Goal: Task Accomplishment & Management: Use online tool/utility

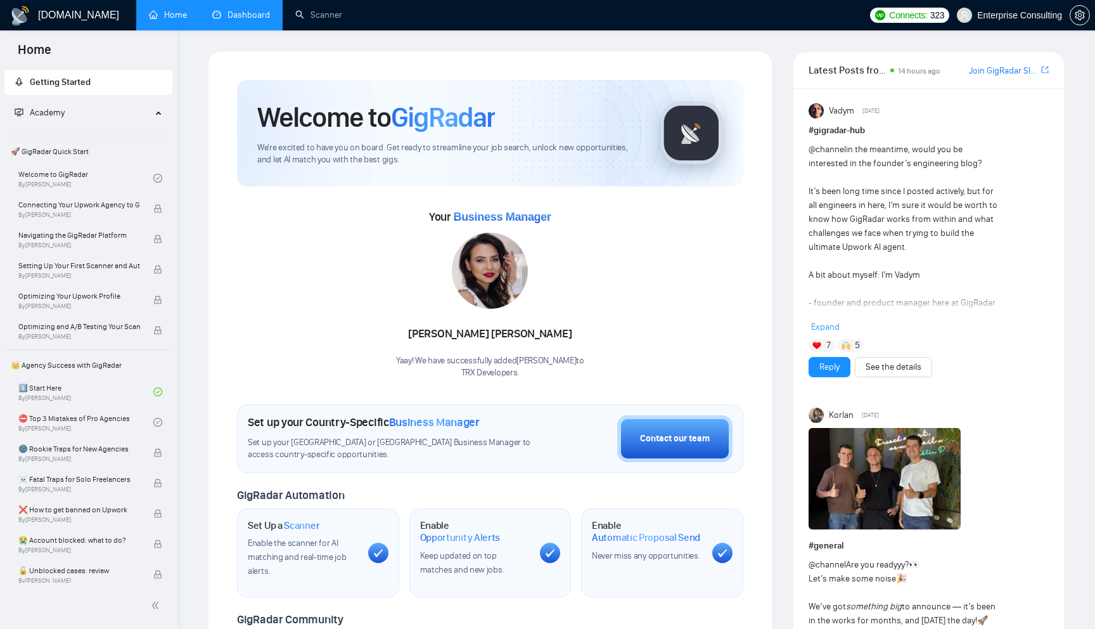
click at [236, 18] on link "Dashboard" at bounding box center [241, 15] width 58 height 11
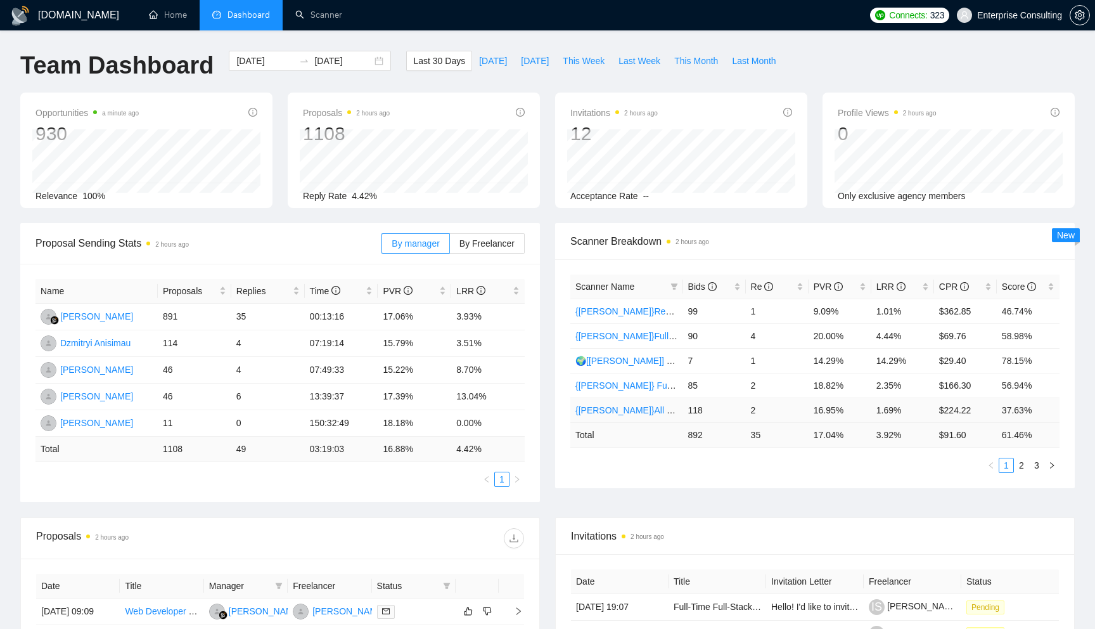
click at [631, 409] on link "{[PERSON_NAME]}All [PERSON_NAME] - web [НАДО ПЕРЕДЕЛАТЬ]" at bounding box center [717, 410] width 282 height 10
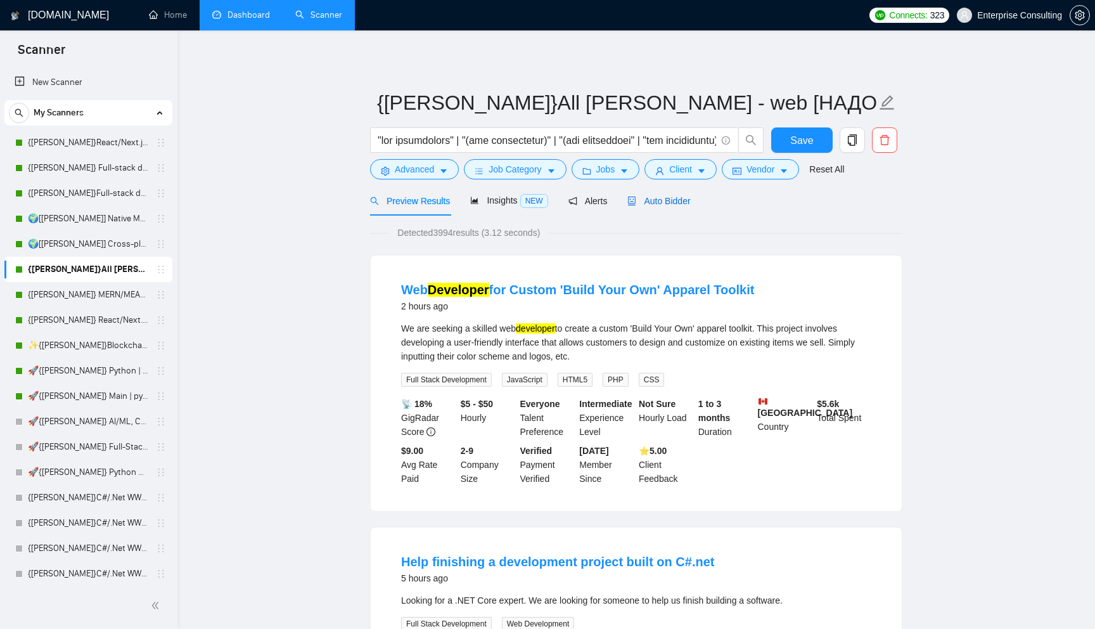
click at [664, 201] on span "Auto Bidder" at bounding box center [659, 201] width 63 height 10
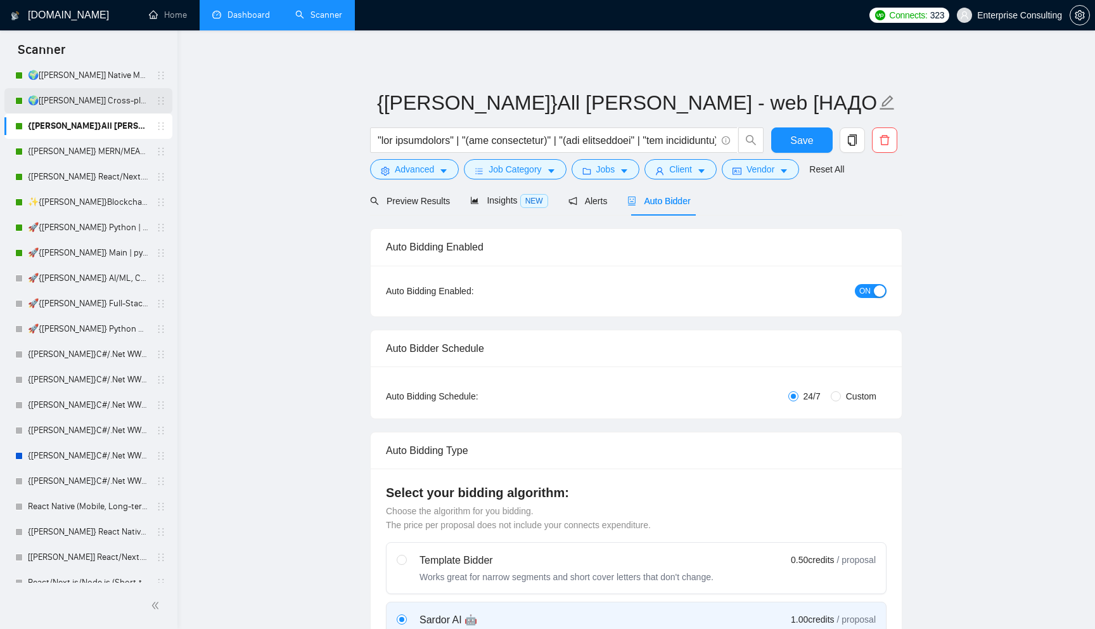
scroll to position [147, 0]
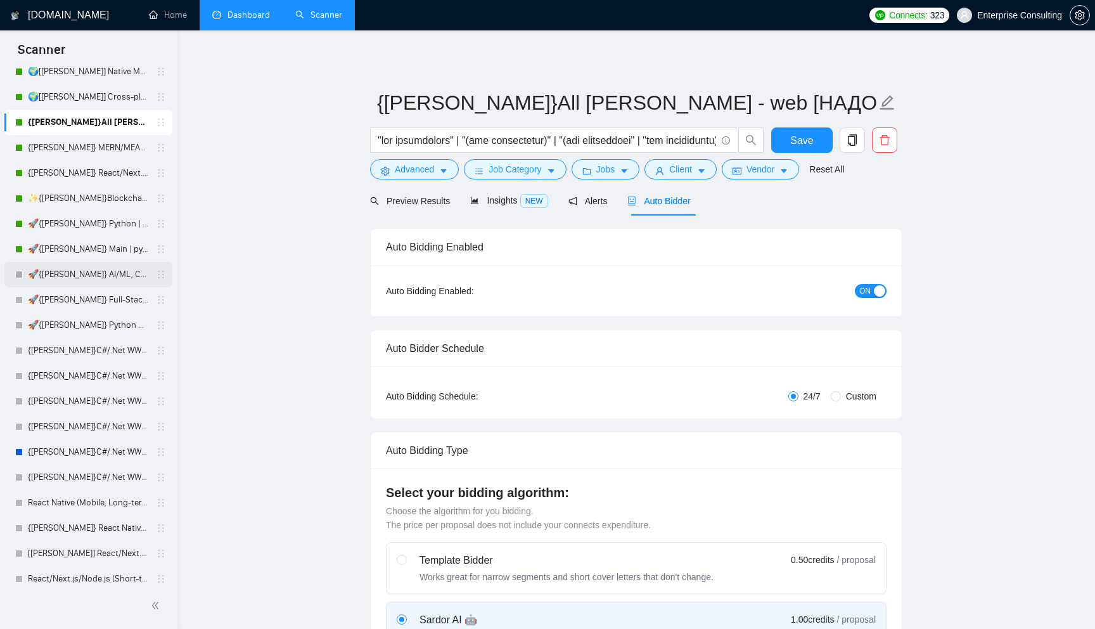
click at [92, 271] on link "🚀{[PERSON_NAME]} AI/ML, Custom Models, and LLM Development" at bounding box center [88, 274] width 120 height 25
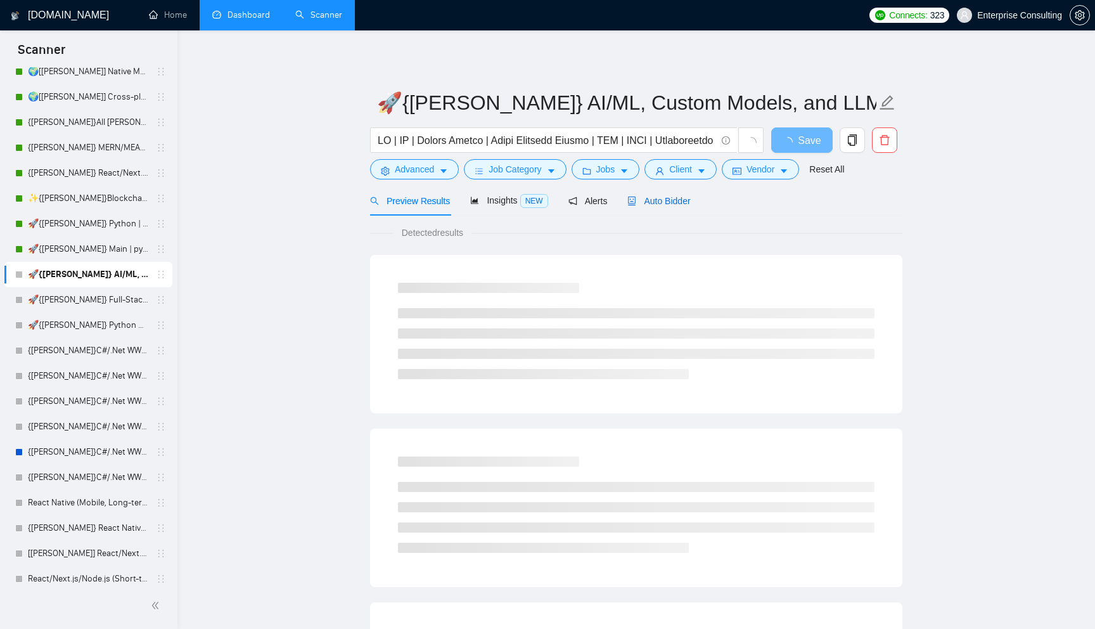
click at [682, 197] on span "Auto Bidder" at bounding box center [659, 201] width 63 height 10
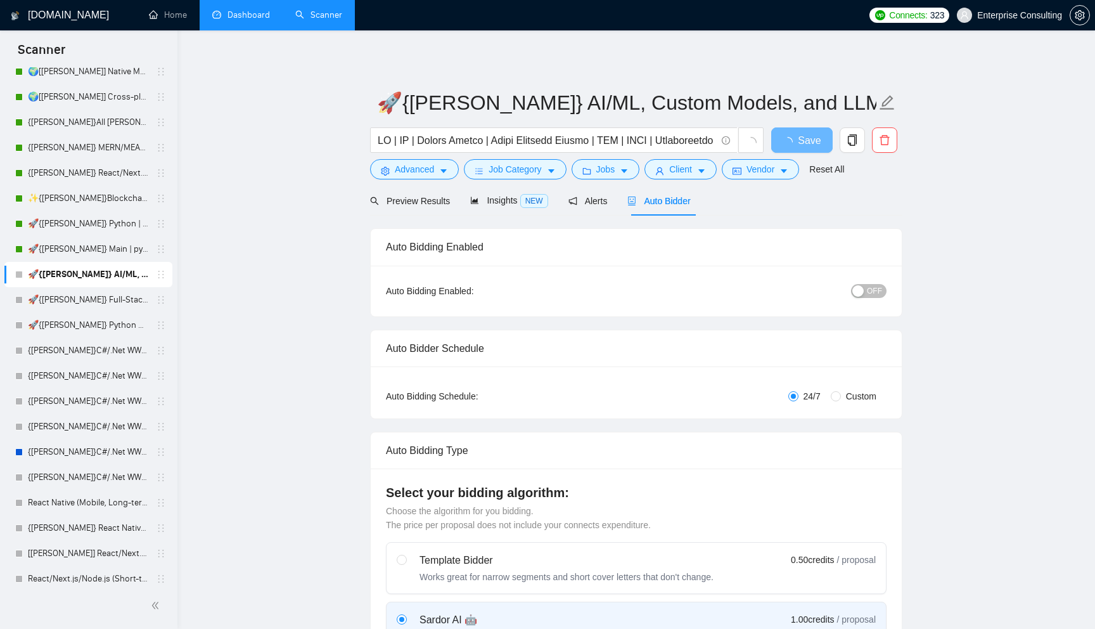
click at [880, 290] on span "OFF" at bounding box center [874, 291] width 15 height 14
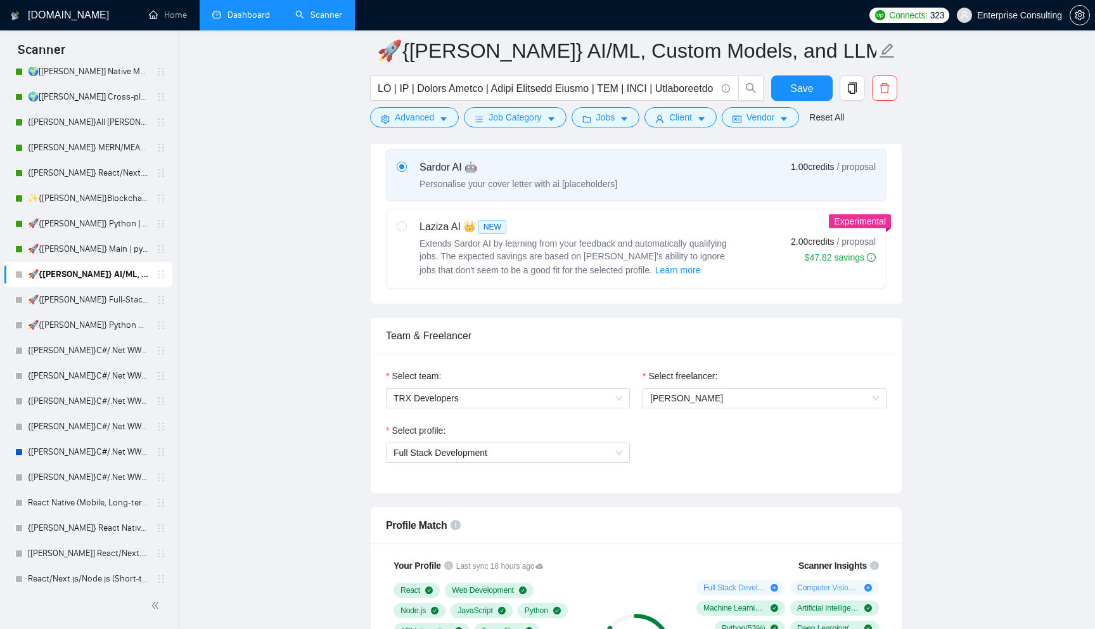
scroll to position [467, 0]
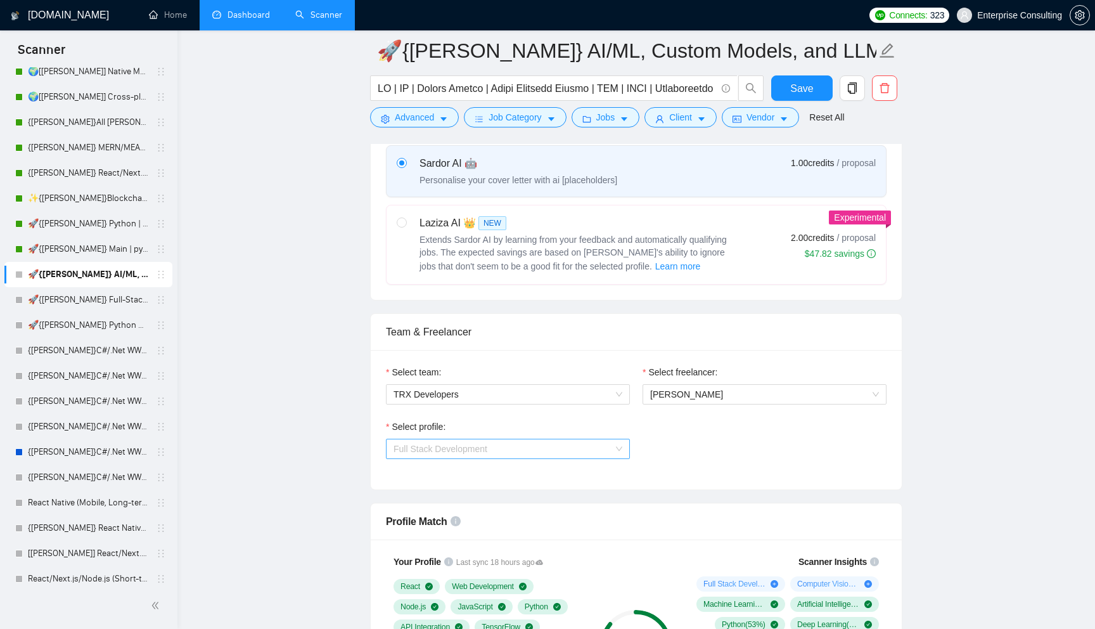
click at [577, 451] on span "Full Stack Development" at bounding box center [508, 448] width 229 height 19
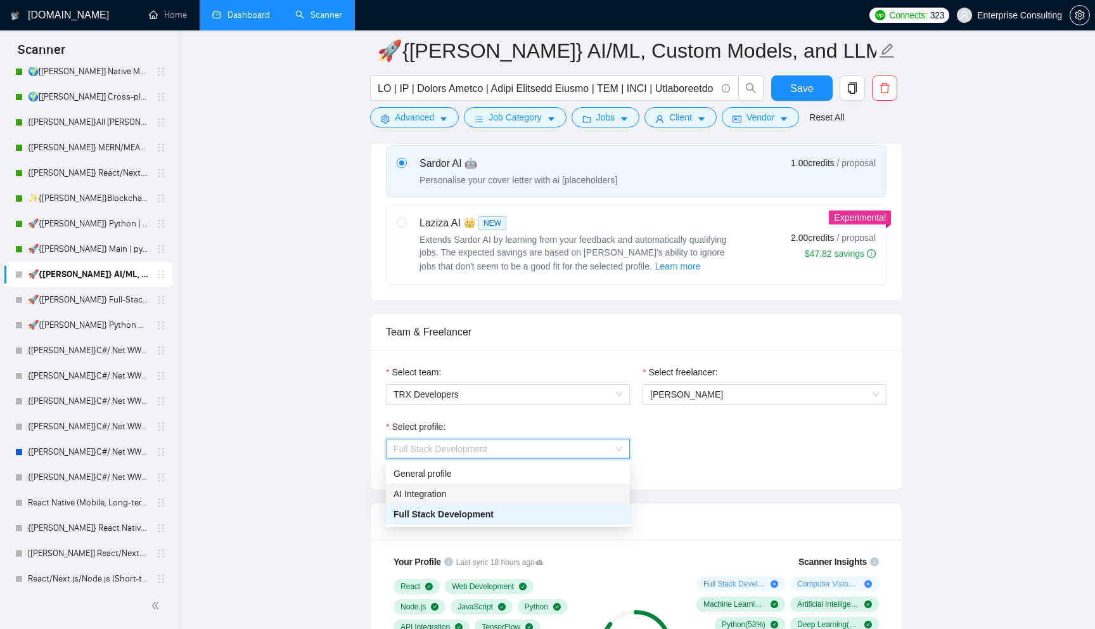
click at [560, 492] on div "AI Integration" at bounding box center [508, 494] width 229 height 14
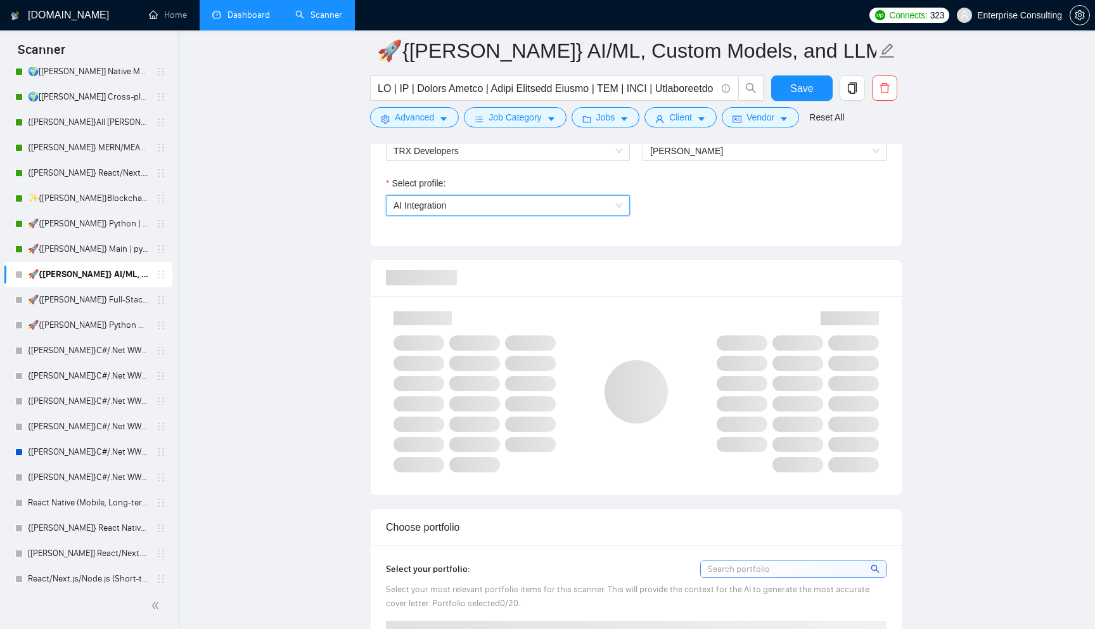
scroll to position [711, 0]
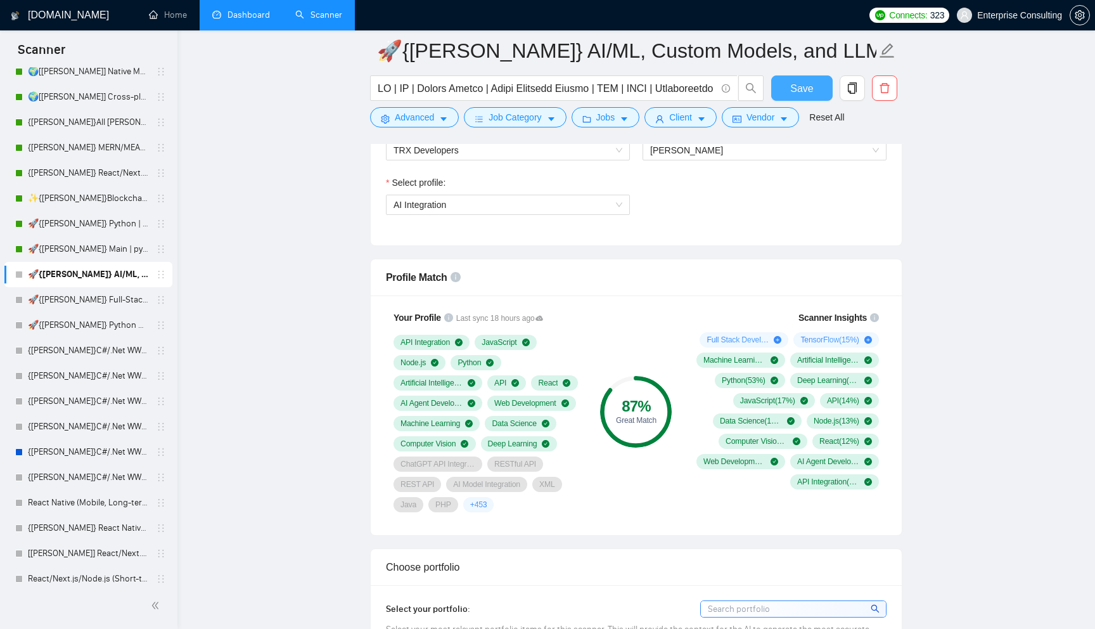
click at [792, 87] on span "Save" at bounding box center [801, 88] width 23 height 16
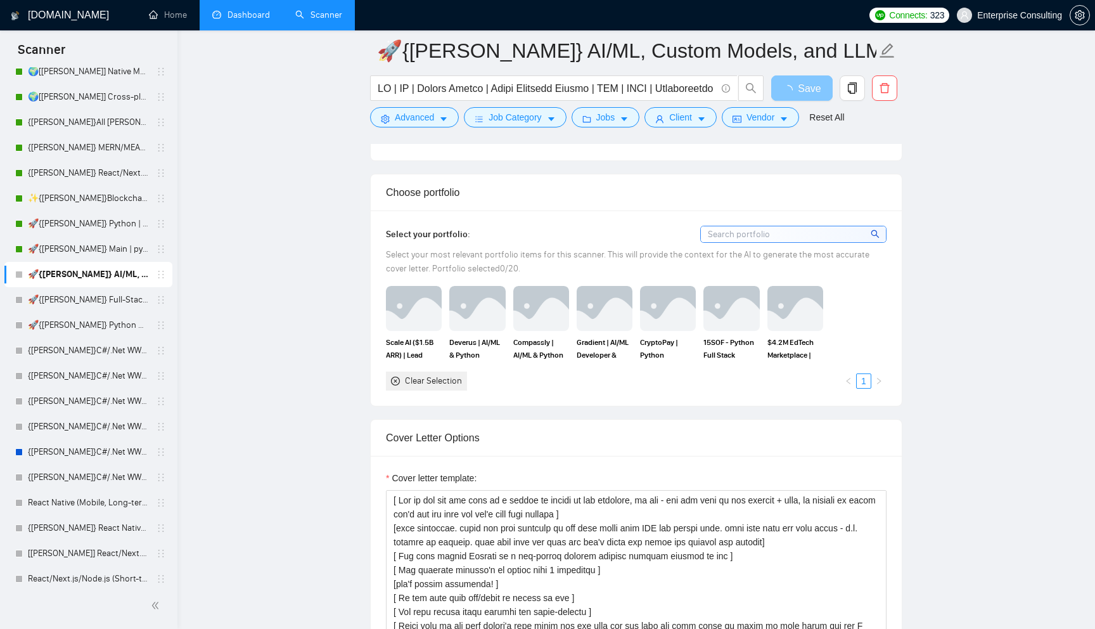
scroll to position [1085, 0]
click at [426, 313] on img at bounding box center [413, 309] width 53 height 42
click at [493, 319] on img at bounding box center [477, 309] width 53 height 42
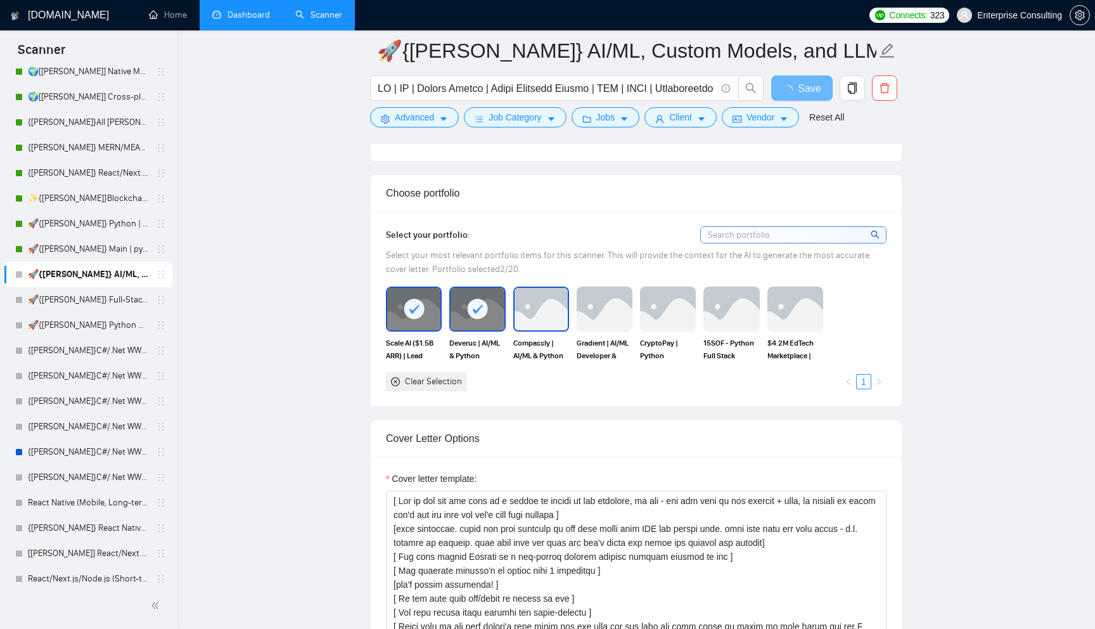
click at [550, 319] on img at bounding box center [541, 309] width 53 height 42
click at [596, 319] on img at bounding box center [604, 309] width 53 height 42
click at [643, 318] on img at bounding box center [667, 309] width 53 height 42
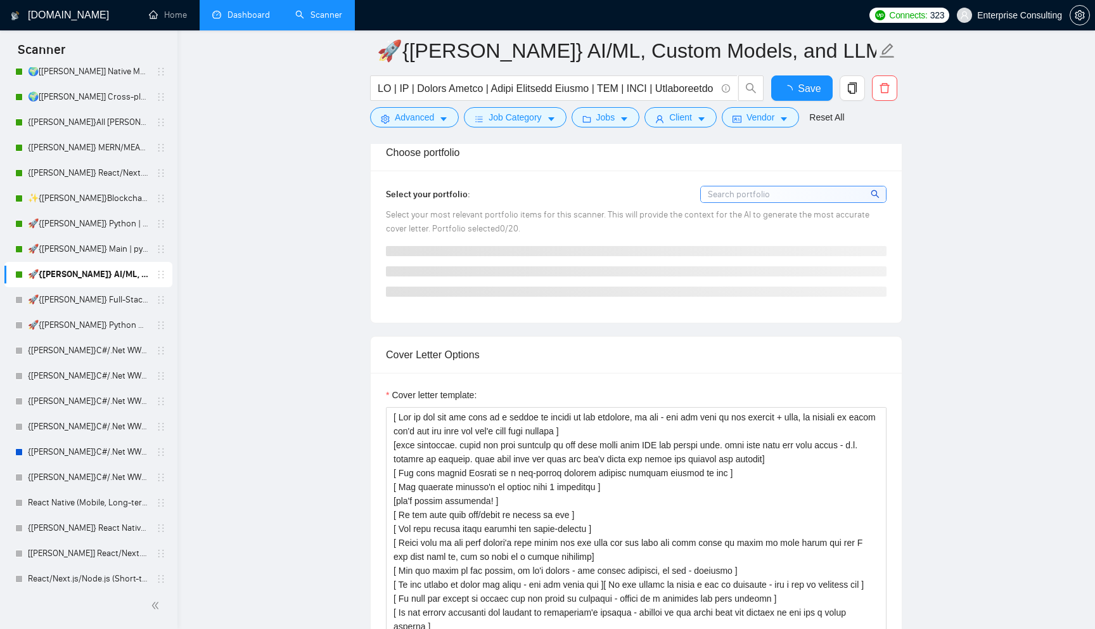
click at [726, 316] on div "Select your portfolio: Select your most relevant portfolio items for this scann…" at bounding box center [636, 247] width 531 height 152
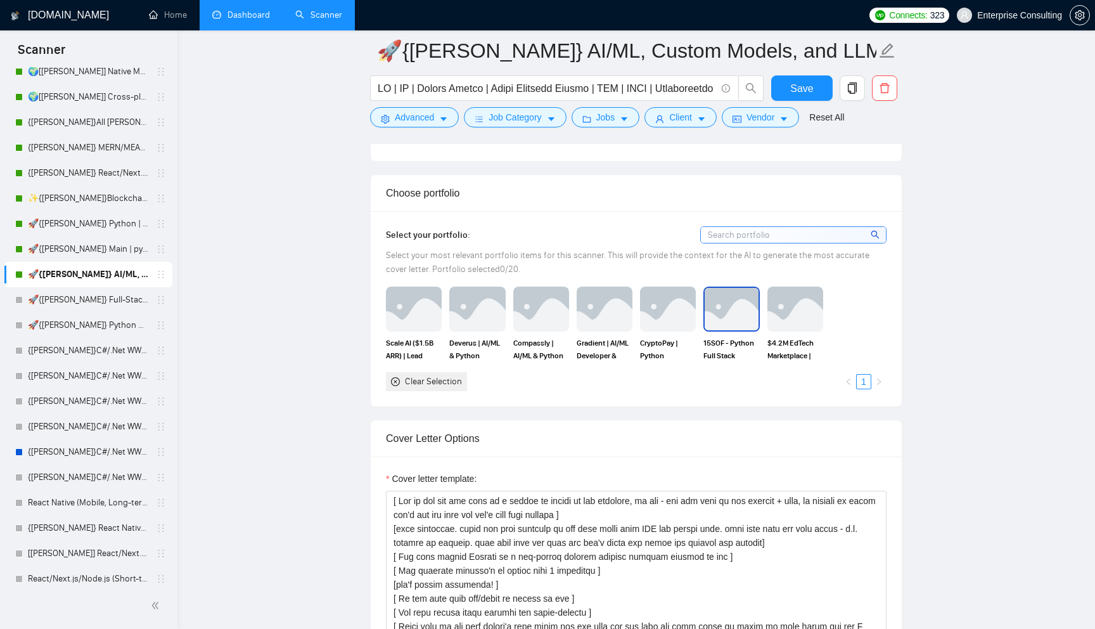
click at [737, 319] on img at bounding box center [731, 309] width 53 height 42
click at [799, 318] on img at bounding box center [796, 308] width 56 height 44
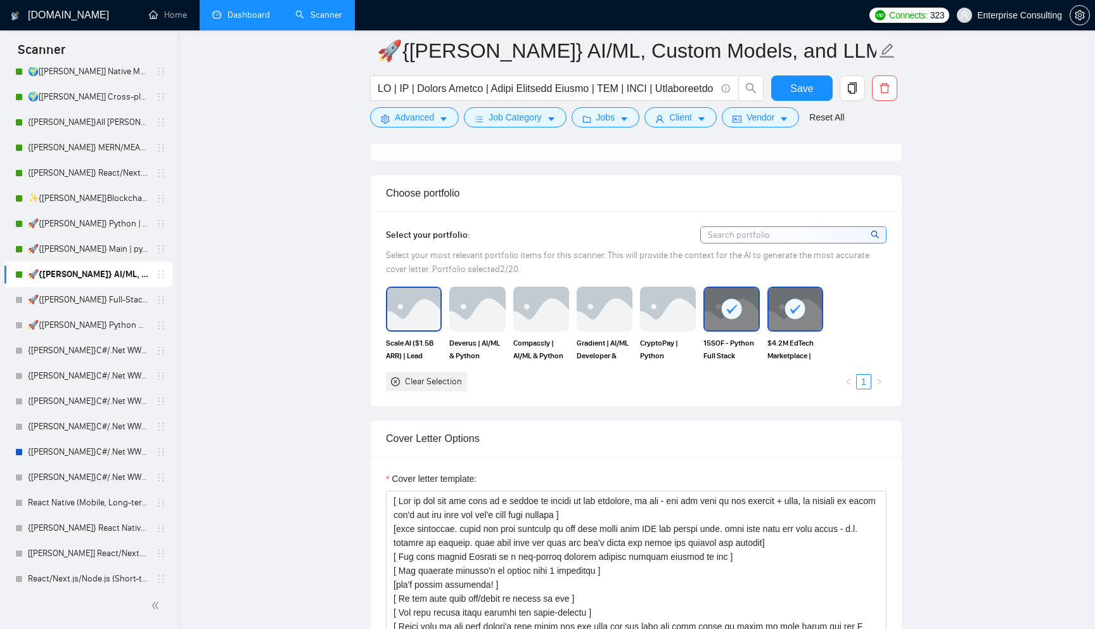
click at [396, 321] on img at bounding box center [413, 309] width 53 height 42
click at [456, 321] on img at bounding box center [477, 309] width 53 height 42
click at [524, 321] on img at bounding box center [541, 309] width 53 height 42
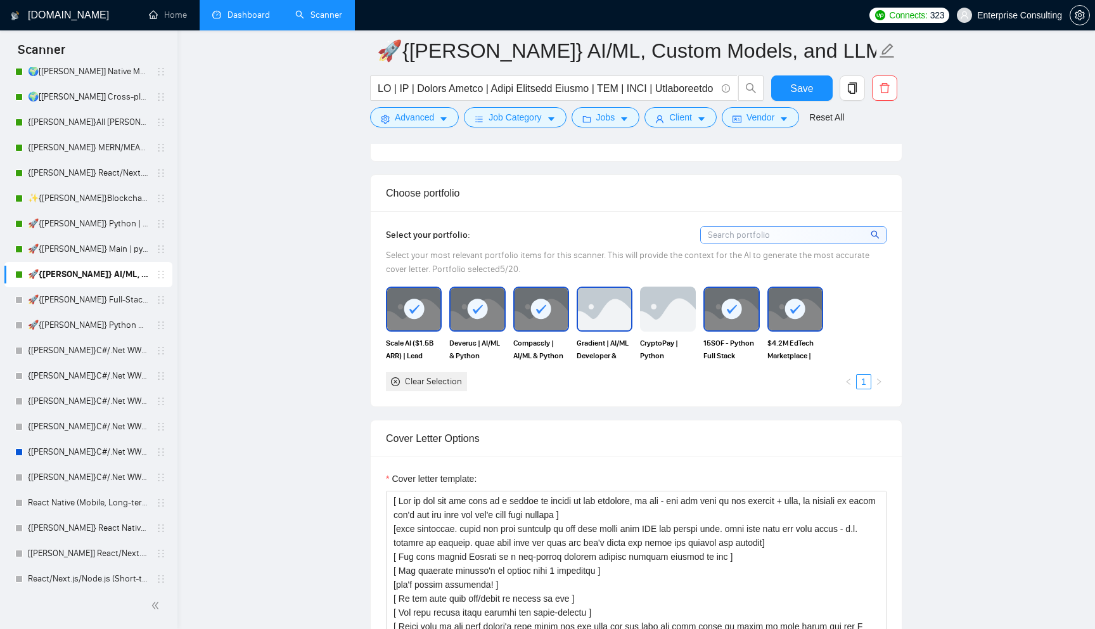
click at [619, 321] on img at bounding box center [604, 309] width 53 height 42
click at [648, 319] on img at bounding box center [668, 308] width 56 height 44
click at [818, 88] on button "Save" at bounding box center [801, 87] width 61 height 25
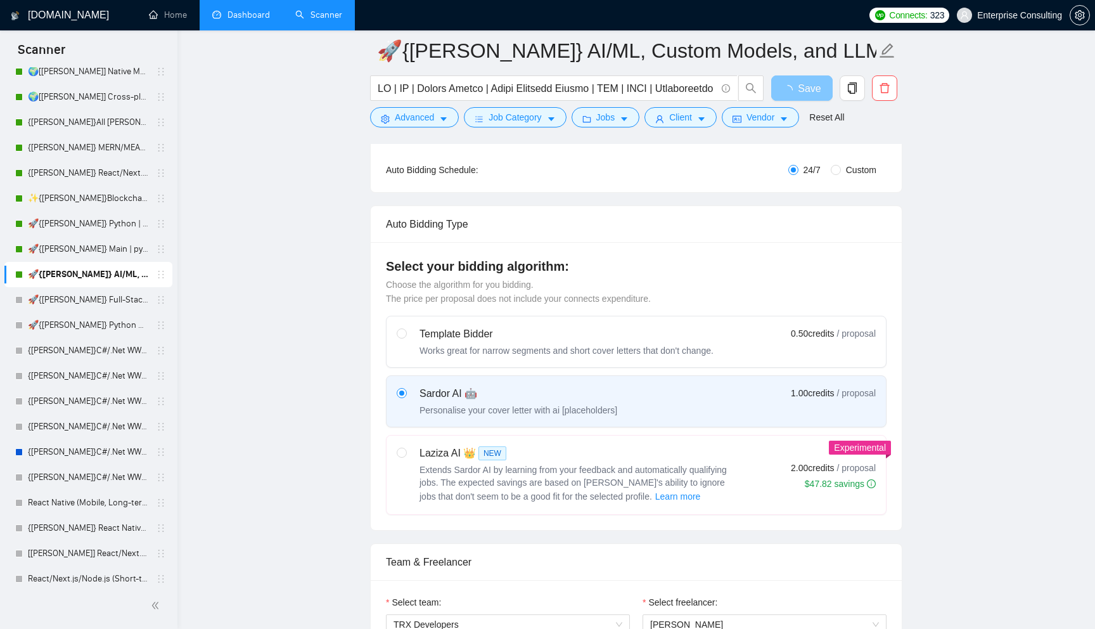
scroll to position [0, 0]
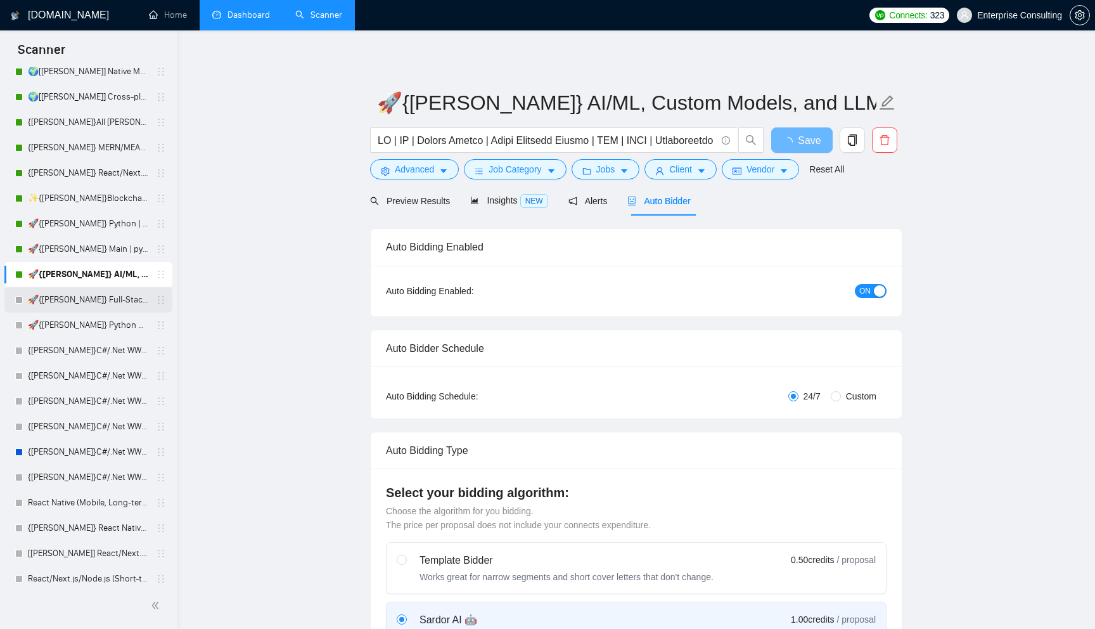
click at [101, 300] on link "🚀{[PERSON_NAME]} Full-Stack Python (Backend + Frontend)" at bounding box center [88, 299] width 120 height 25
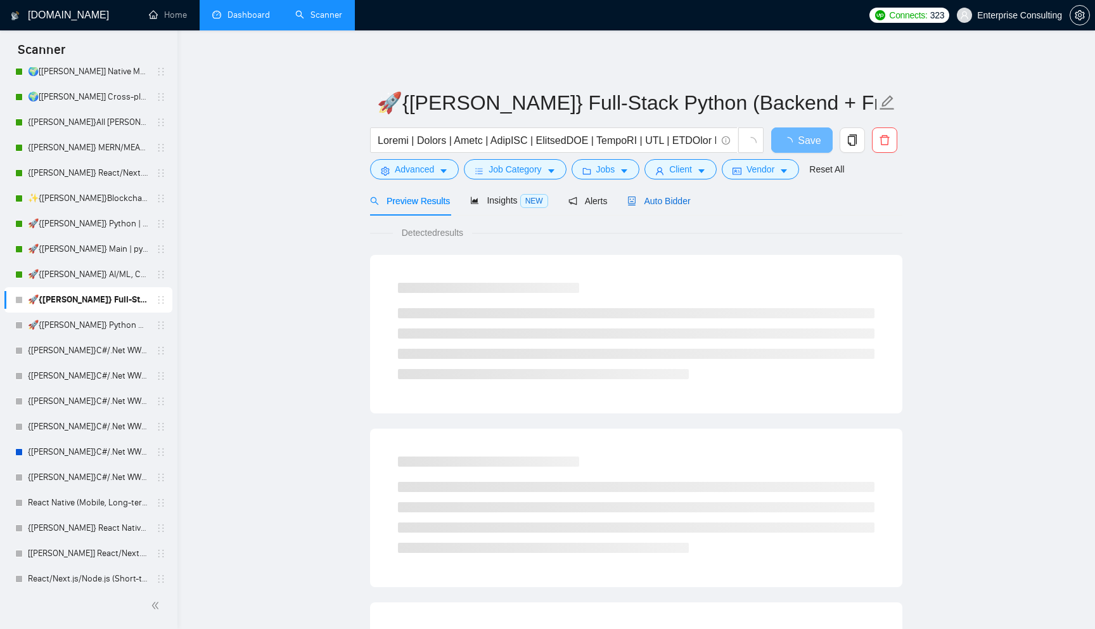
click at [677, 202] on span "Auto Bidder" at bounding box center [659, 201] width 63 height 10
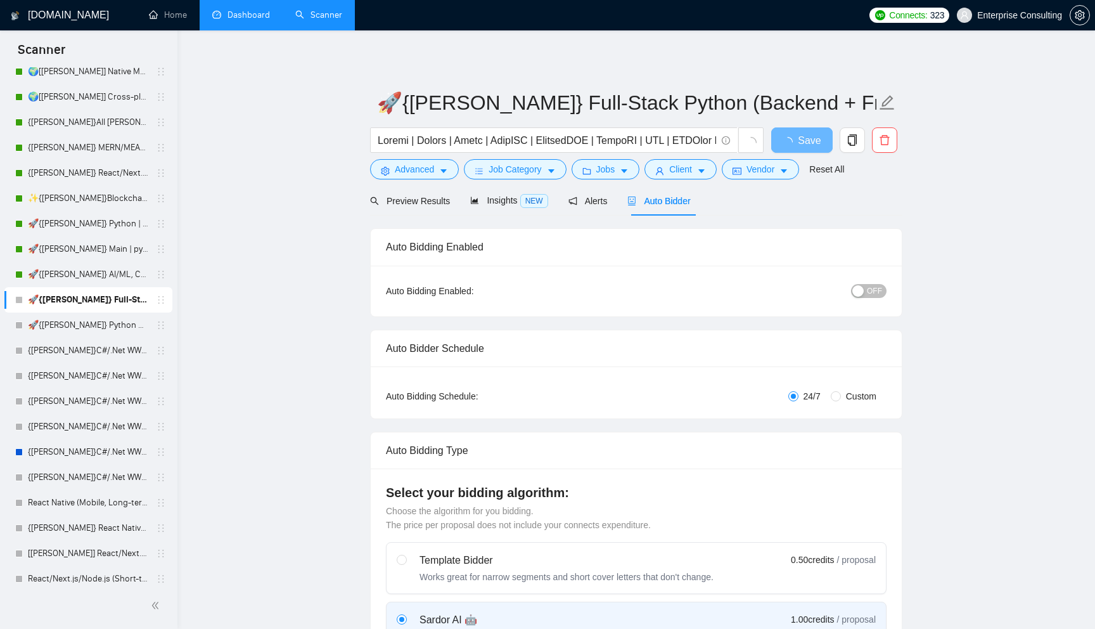
click at [883, 286] on button "OFF" at bounding box center [868, 291] width 35 height 14
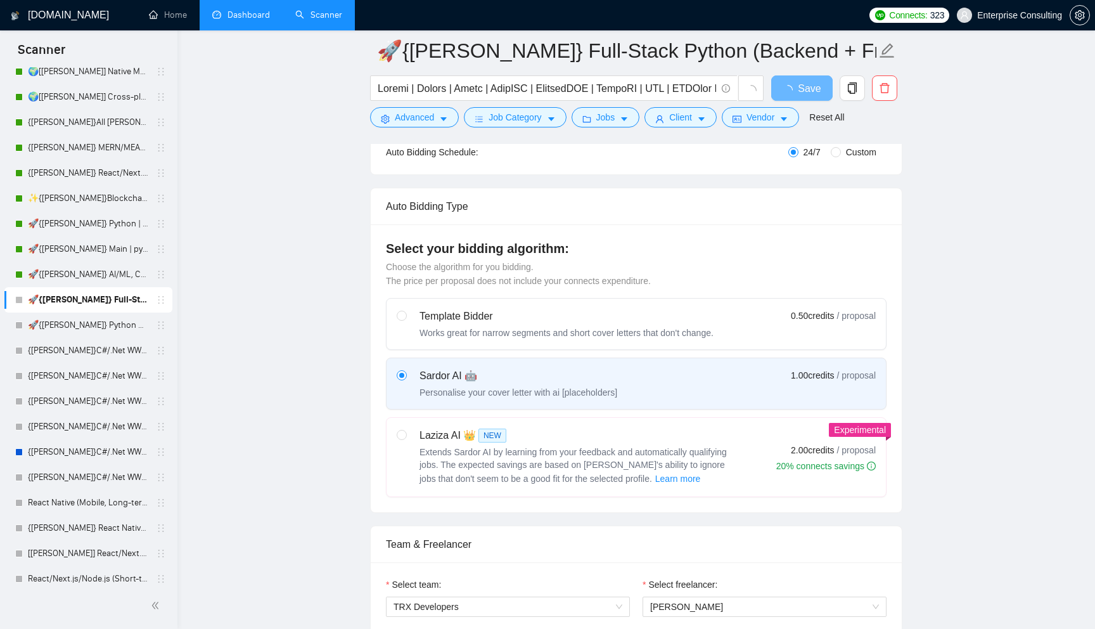
scroll to position [426, 0]
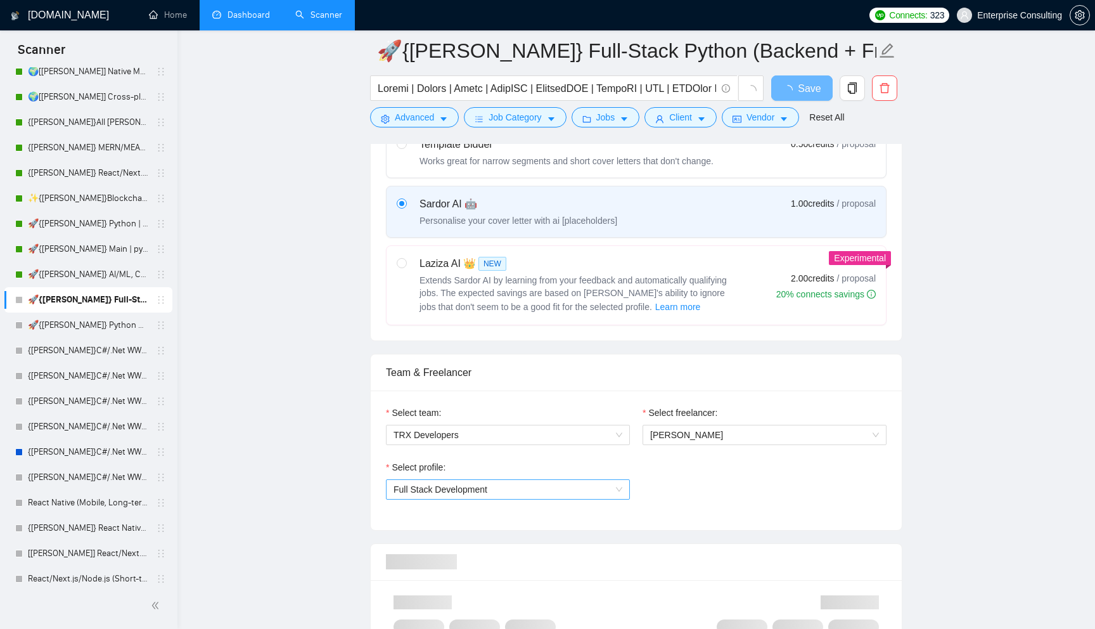
click at [572, 498] on span "Full Stack Development" at bounding box center [508, 489] width 229 height 19
click at [562, 533] on div "AI Integration" at bounding box center [508, 534] width 229 height 14
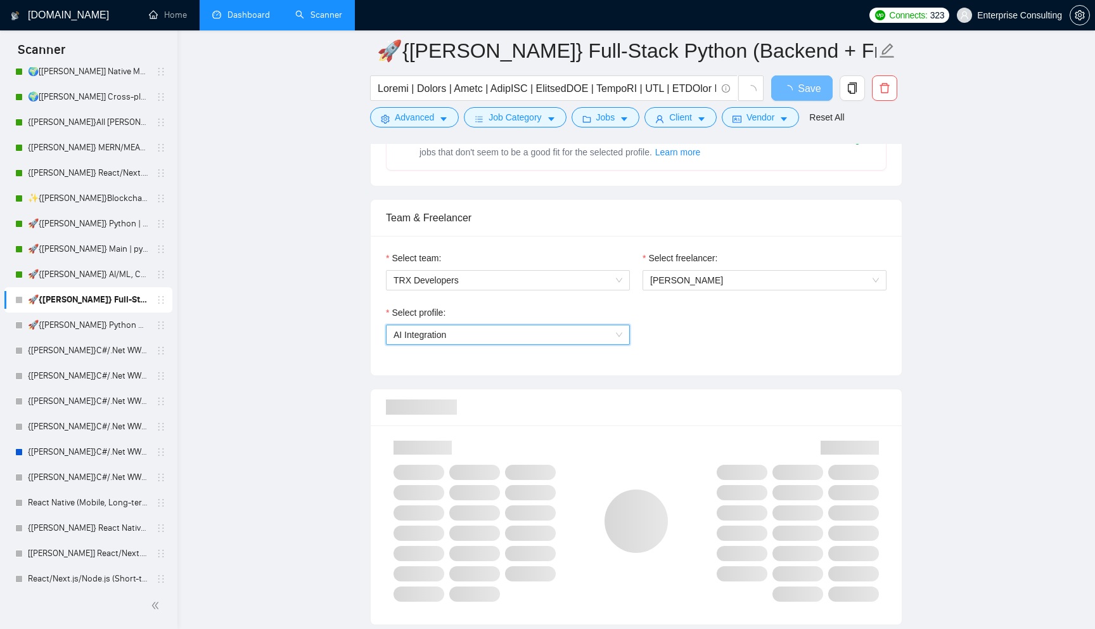
scroll to position [584, 0]
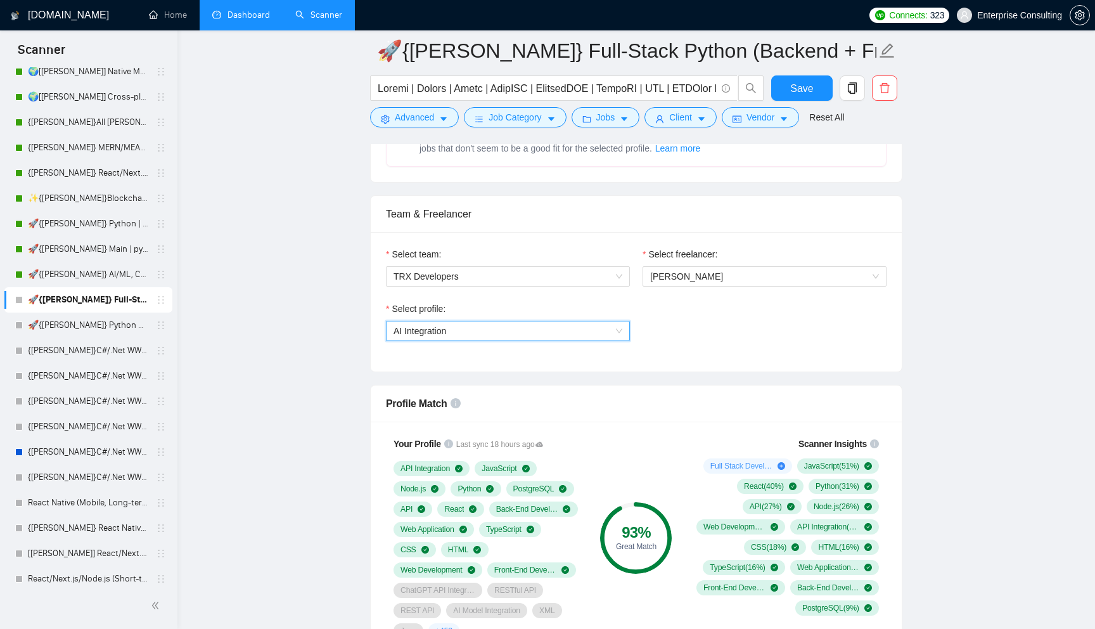
click at [594, 321] on span "AI Integration" at bounding box center [508, 330] width 229 height 19
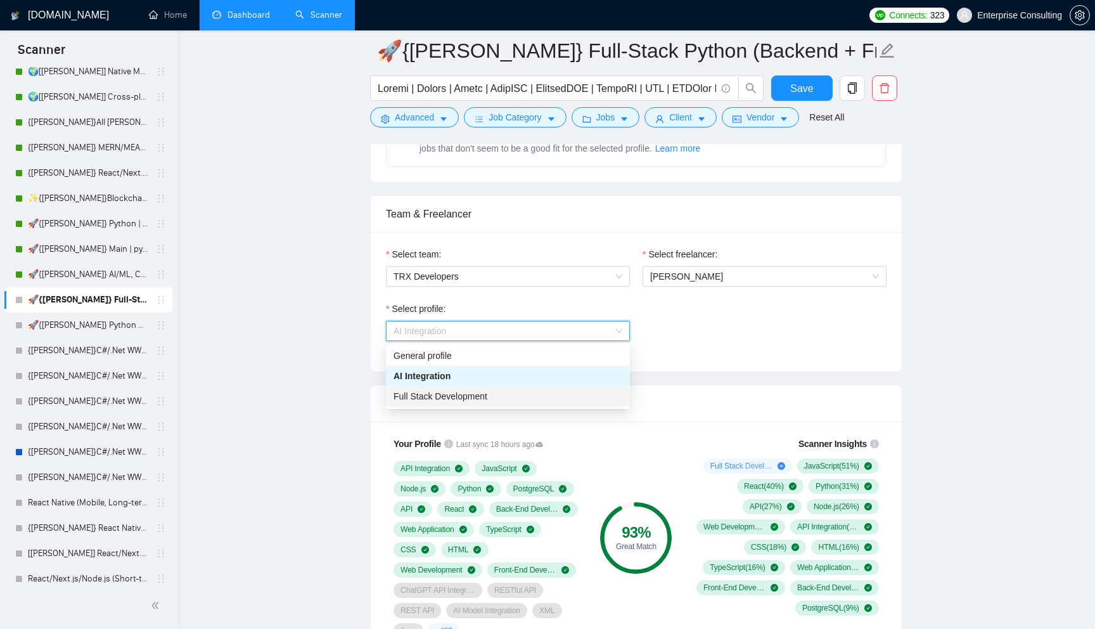
click at [578, 393] on div "Full Stack Development" at bounding box center [508, 396] width 229 height 14
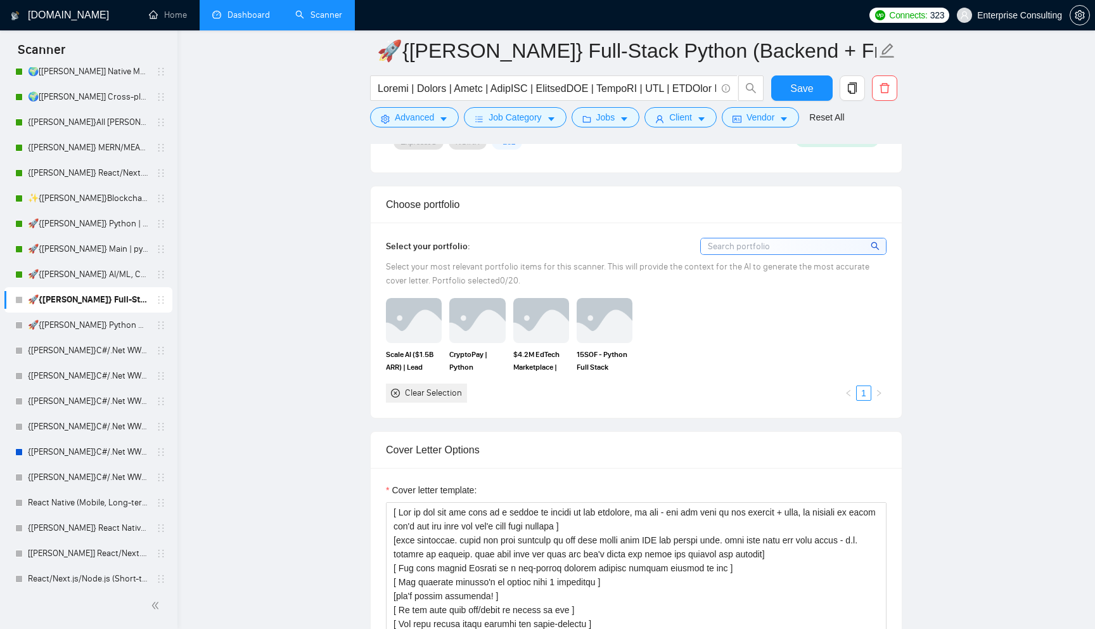
scroll to position [954, 0]
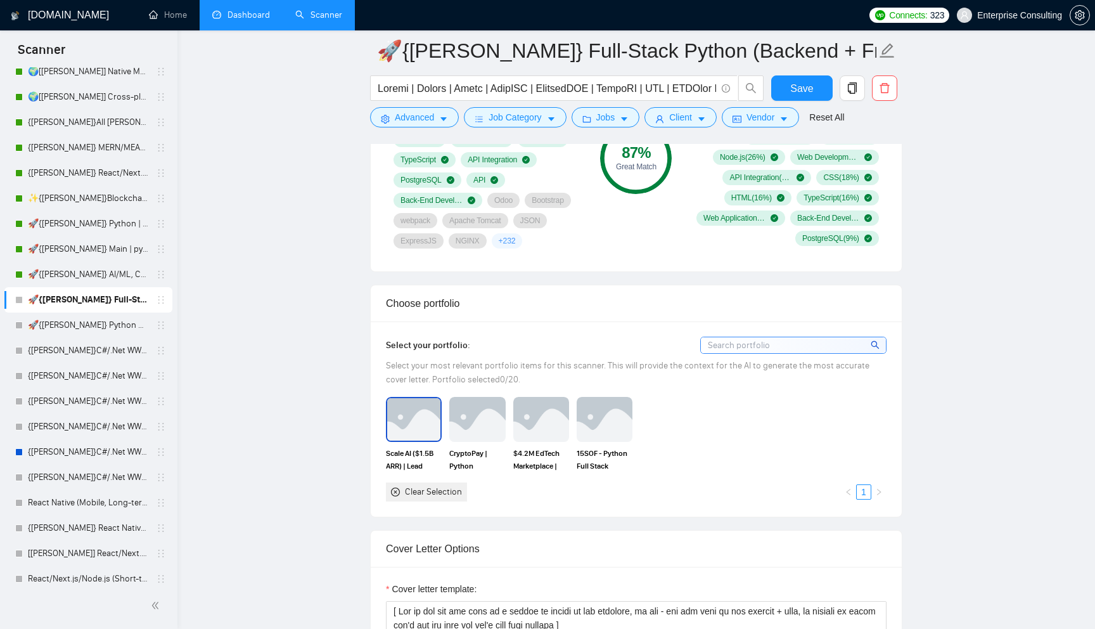
click at [420, 411] on img at bounding box center [413, 419] width 53 height 42
click at [461, 418] on img at bounding box center [477, 419] width 53 height 42
click at [517, 418] on img at bounding box center [541, 419] width 53 height 42
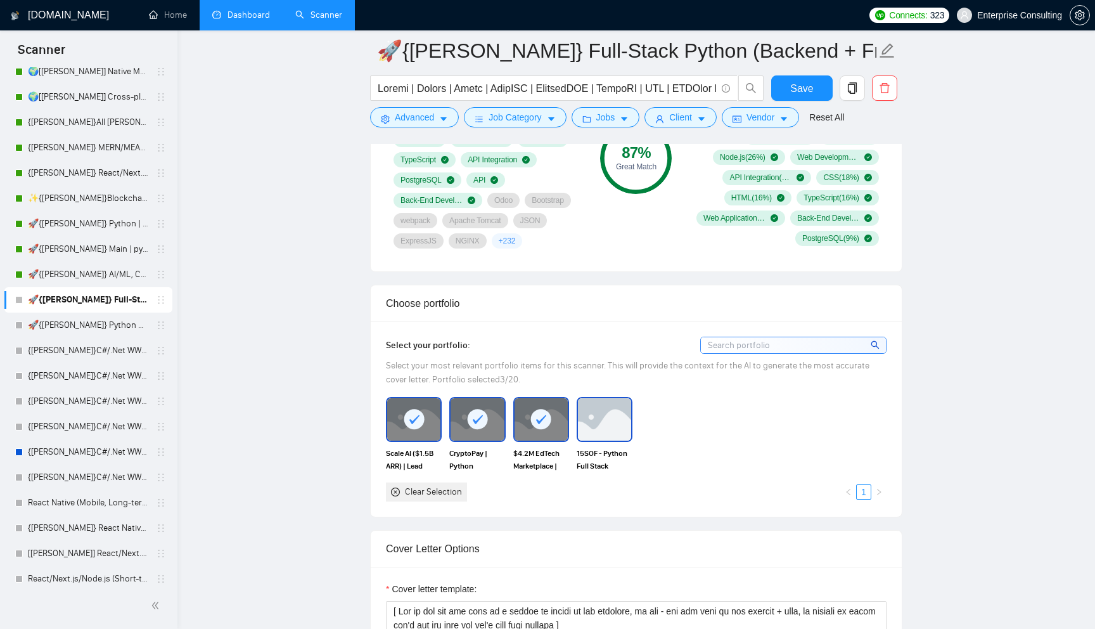
click at [625, 415] on img at bounding box center [604, 419] width 53 height 42
click at [824, 93] on button "Save" at bounding box center [801, 87] width 61 height 25
click at [109, 333] on link "🚀{[PERSON_NAME]} Python AI/ML Integrations" at bounding box center [88, 324] width 120 height 25
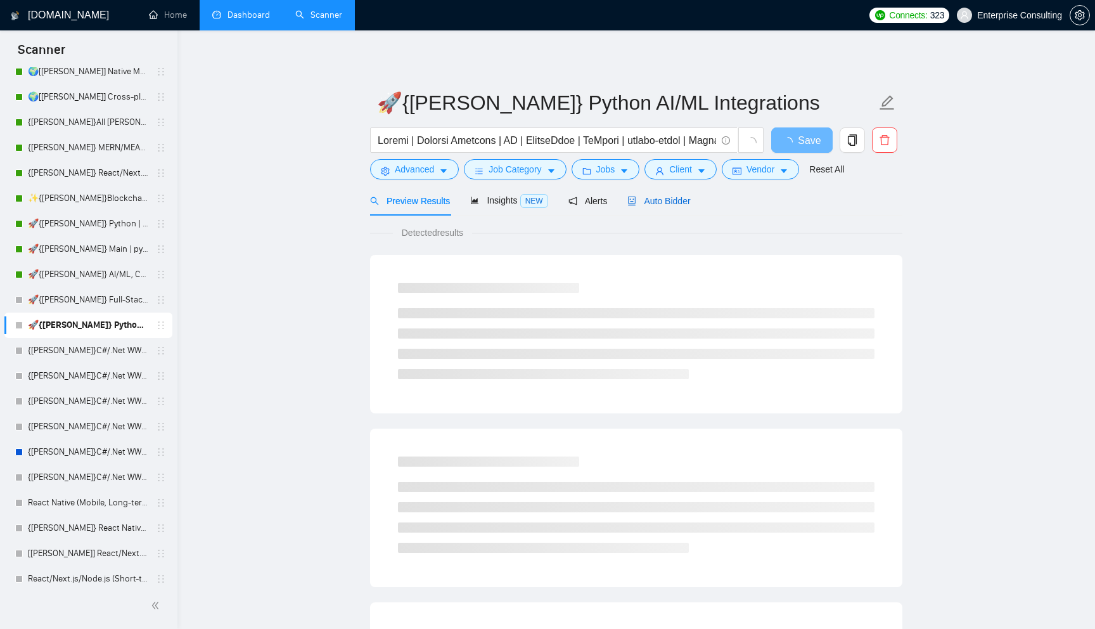
click at [653, 203] on span "Auto Bidder" at bounding box center [659, 201] width 63 height 10
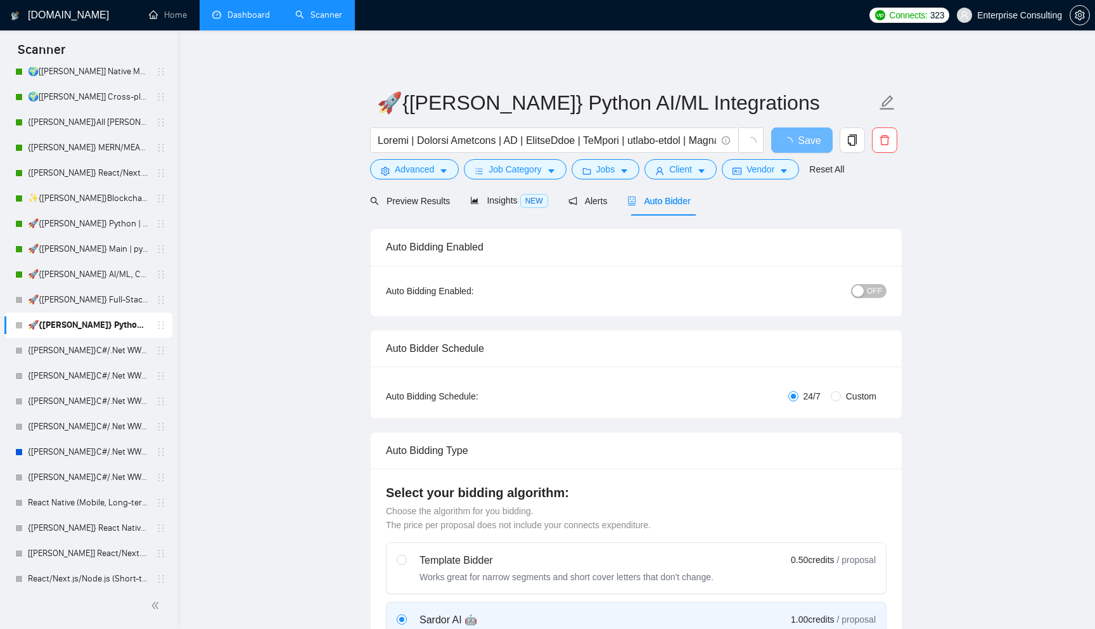
click at [863, 292] on div "button" at bounding box center [858, 290] width 11 height 11
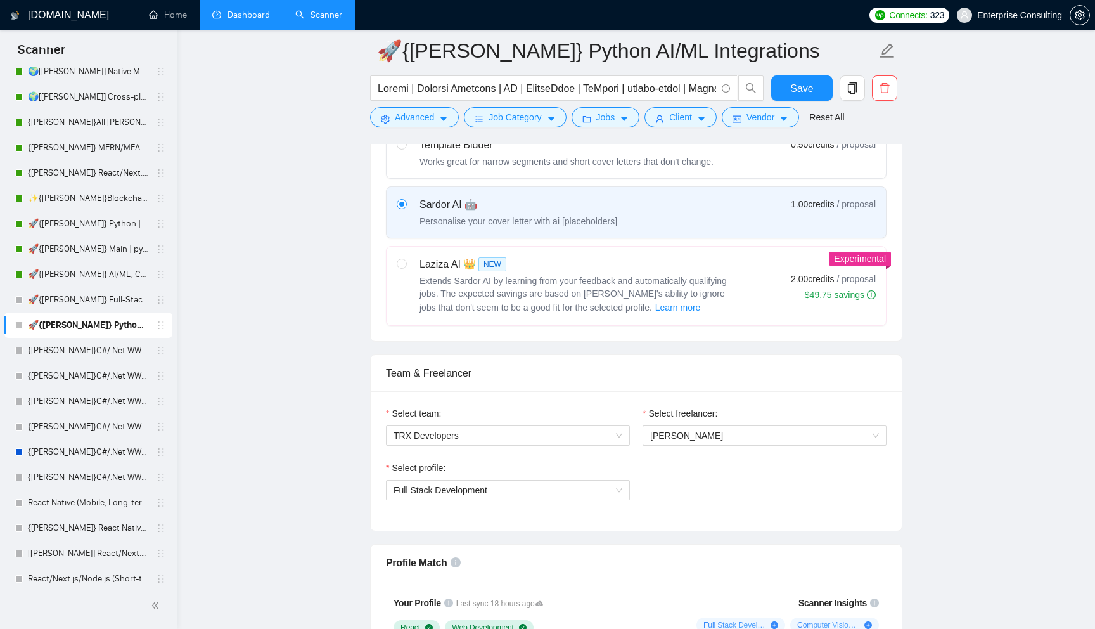
scroll to position [479, 0]
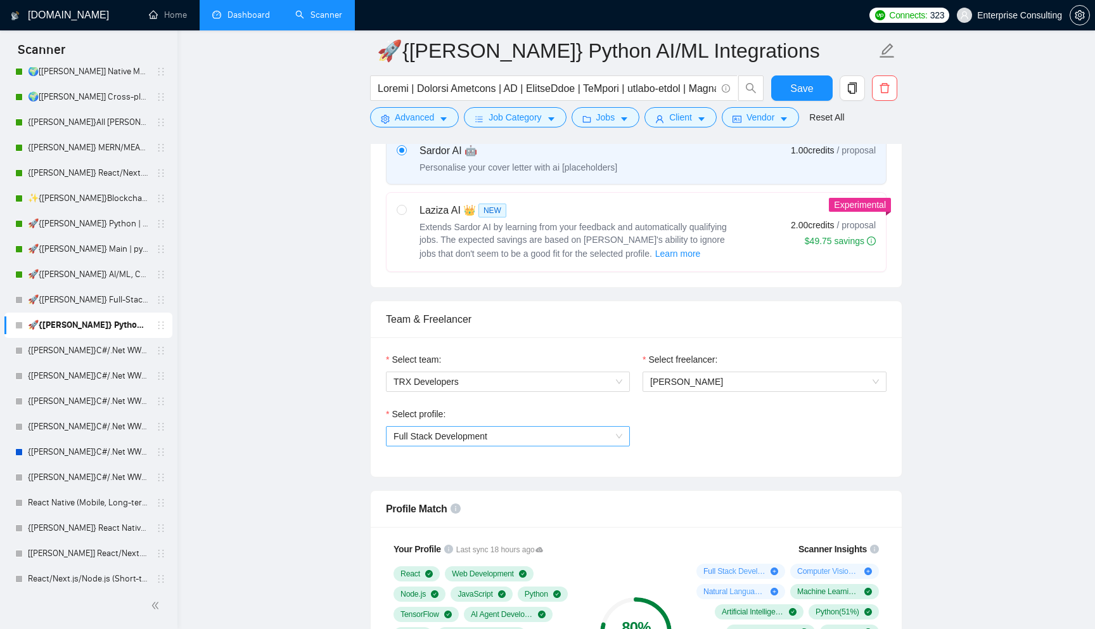
click at [552, 441] on span "Full Stack Development" at bounding box center [508, 436] width 229 height 19
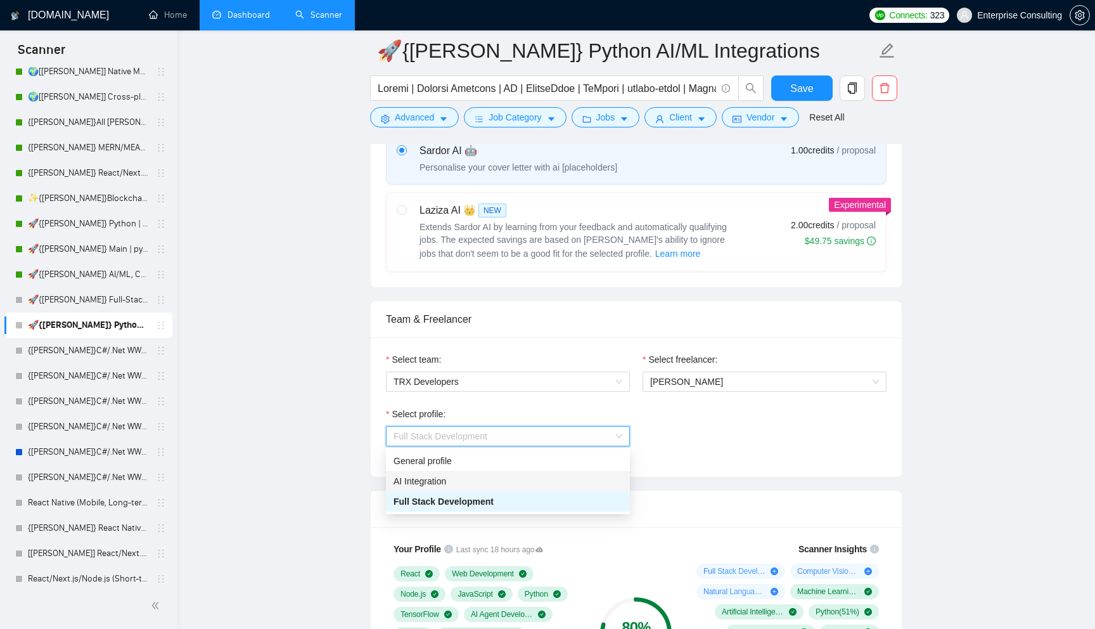
click at [556, 482] on div "AI Integration" at bounding box center [508, 481] width 229 height 14
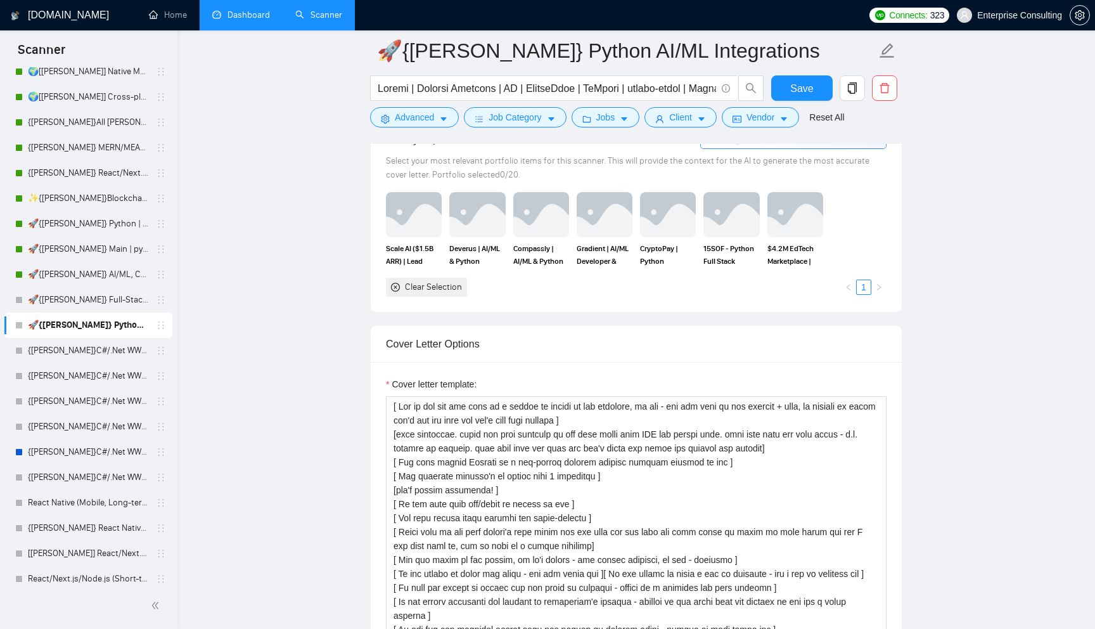
scroll to position [1085, 0]
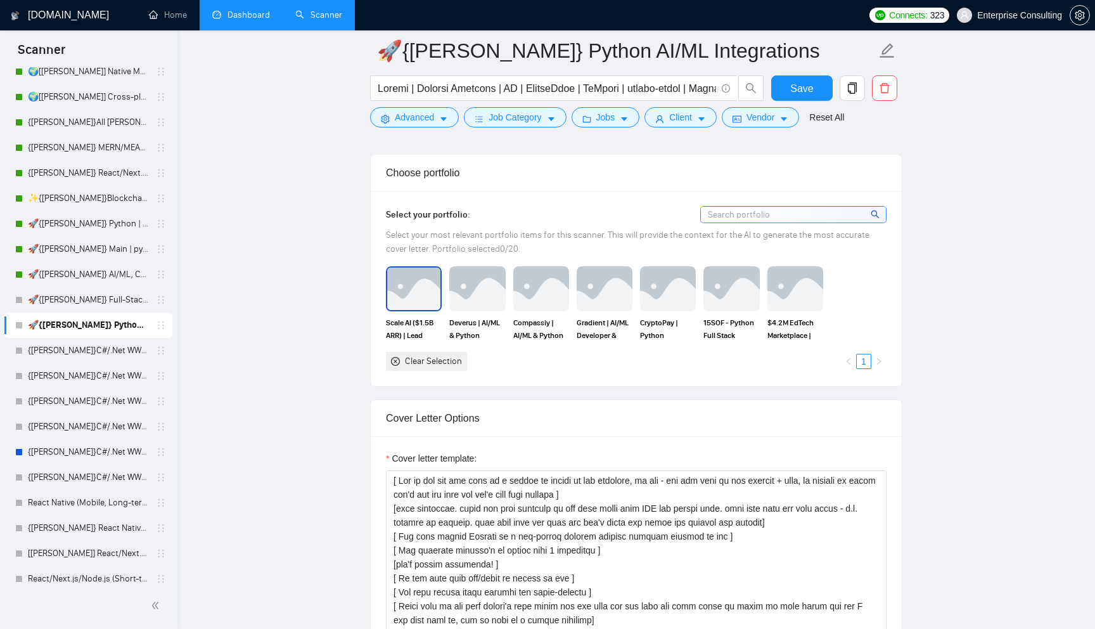
click at [427, 309] on img at bounding box center [413, 288] width 53 height 42
click at [480, 309] on img at bounding box center [477, 288] width 53 height 42
click at [526, 309] on img at bounding box center [541, 288] width 53 height 42
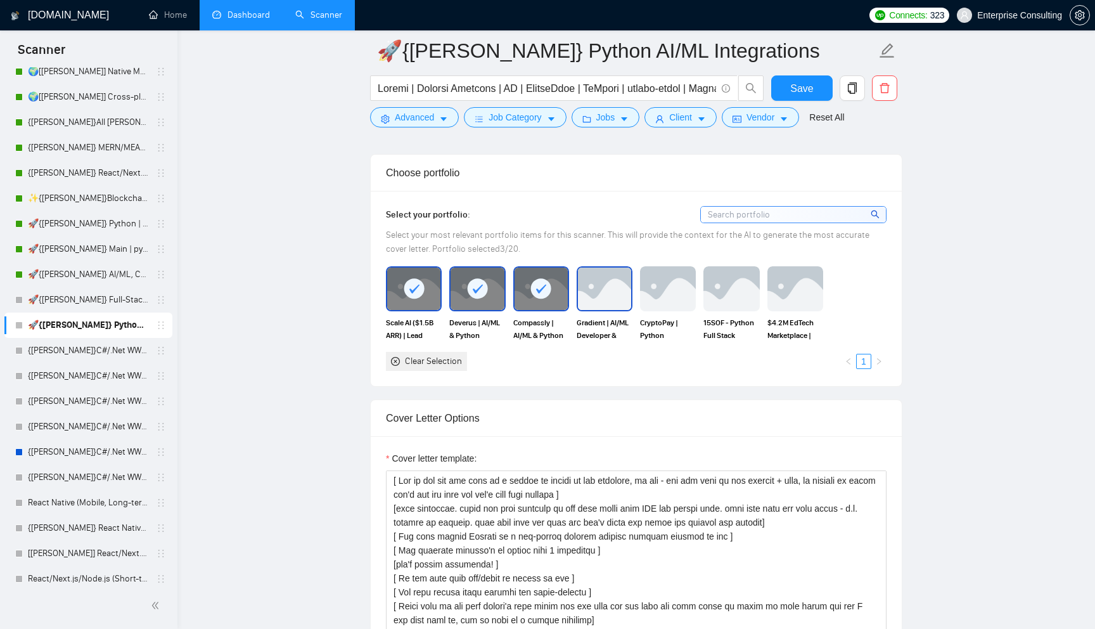
click at [598, 309] on img at bounding box center [604, 288] width 53 height 42
click at [640, 311] on div "CryptoPay | Python Blockchain Developer for Web3 Wallet" at bounding box center [667, 303] width 63 height 75
click at [719, 309] on img at bounding box center [731, 288] width 53 height 42
click at [679, 309] on img at bounding box center [667, 288] width 53 height 42
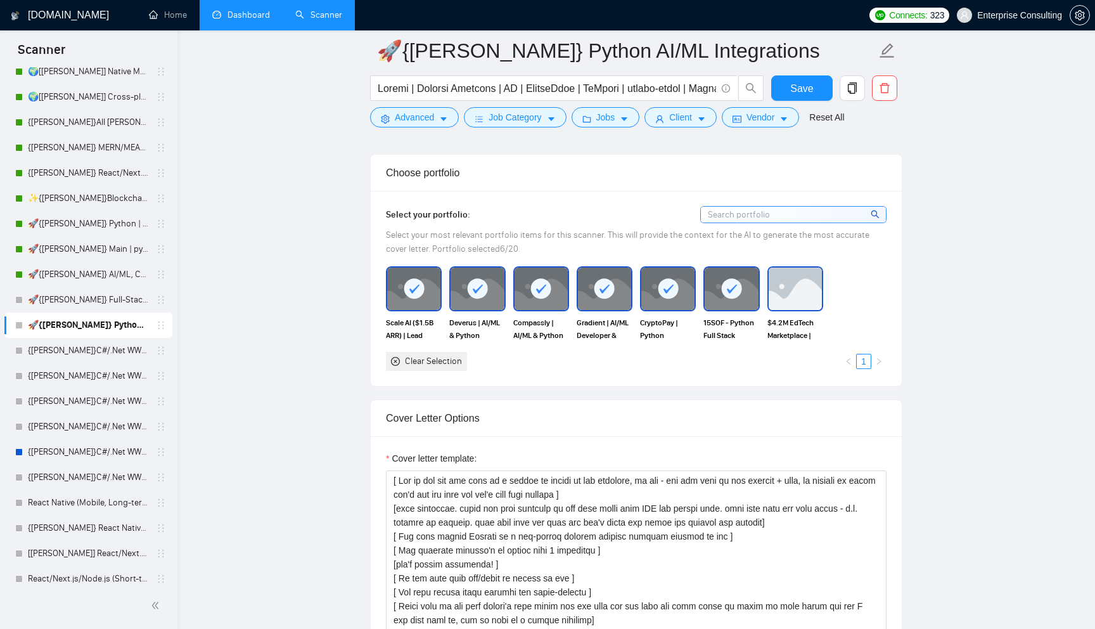
click at [786, 309] on img at bounding box center [795, 288] width 53 height 42
click at [792, 87] on span "Save" at bounding box center [801, 88] width 23 height 16
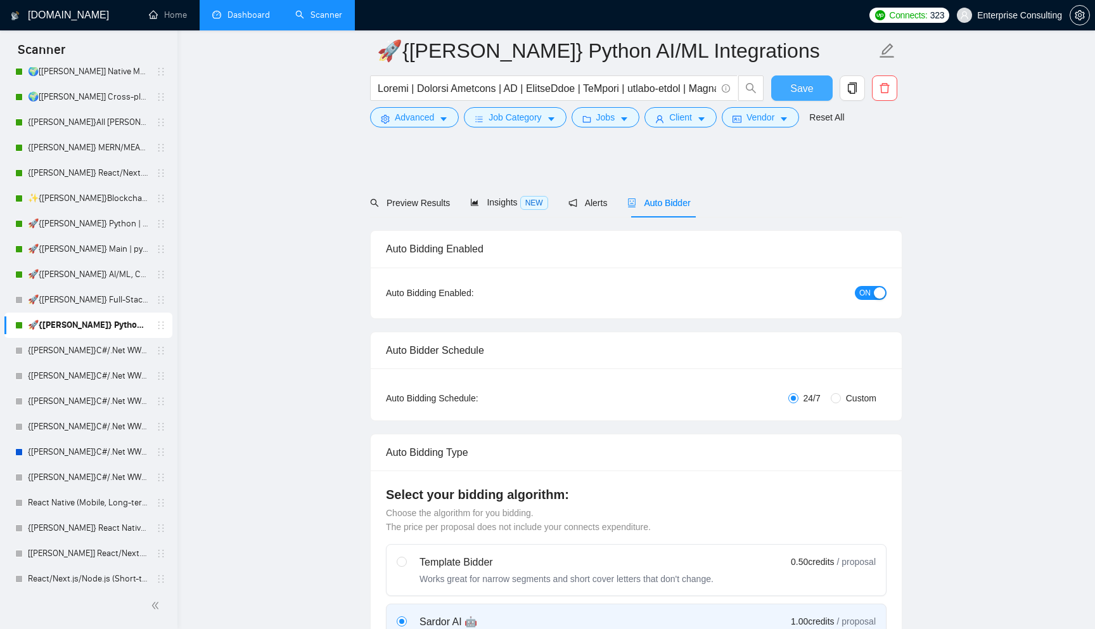
scroll to position [0, 0]
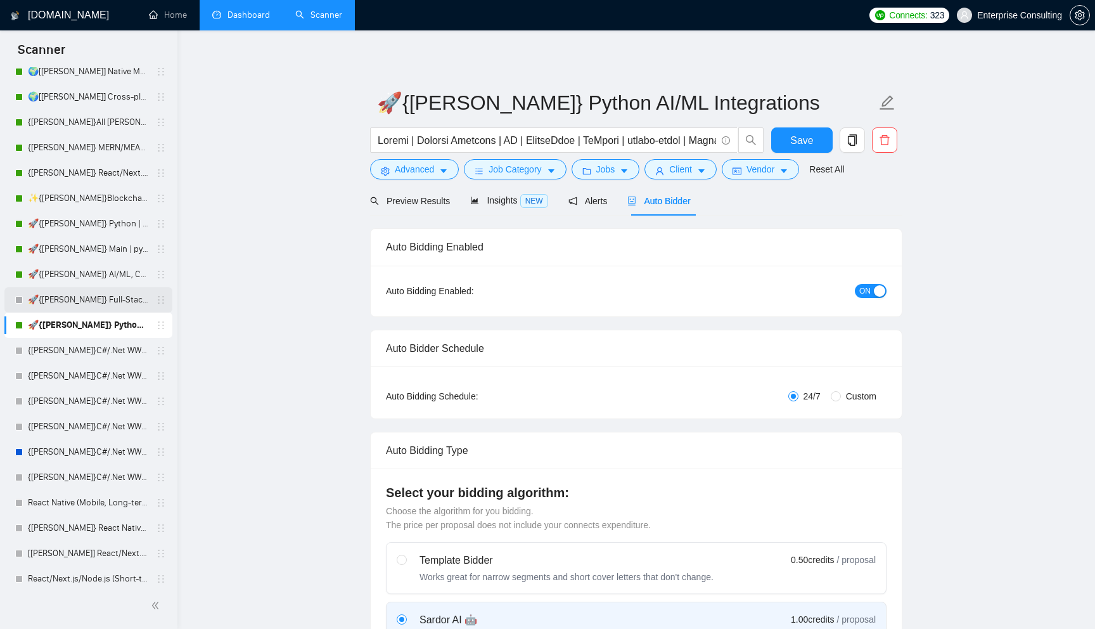
click at [94, 304] on link "🚀{[PERSON_NAME]} Full-Stack Python (Backend + Frontend)" at bounding box center [88, 299] width 120 height 25
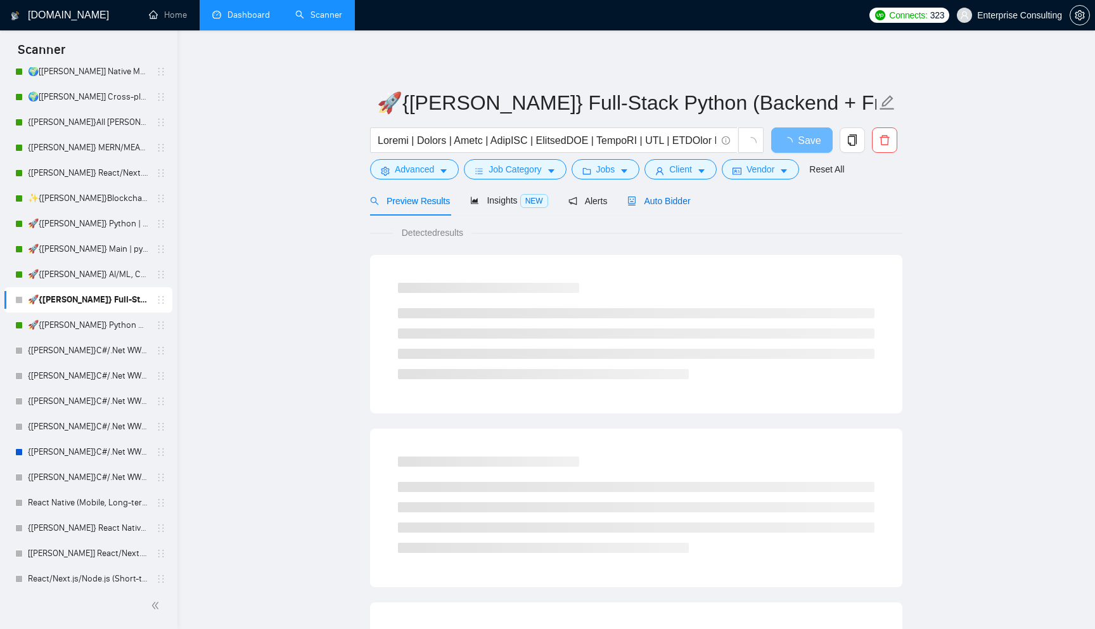
click at [679, 203] on span "Auto Bidder" at bounding box center [659, 201] width 63 height 10
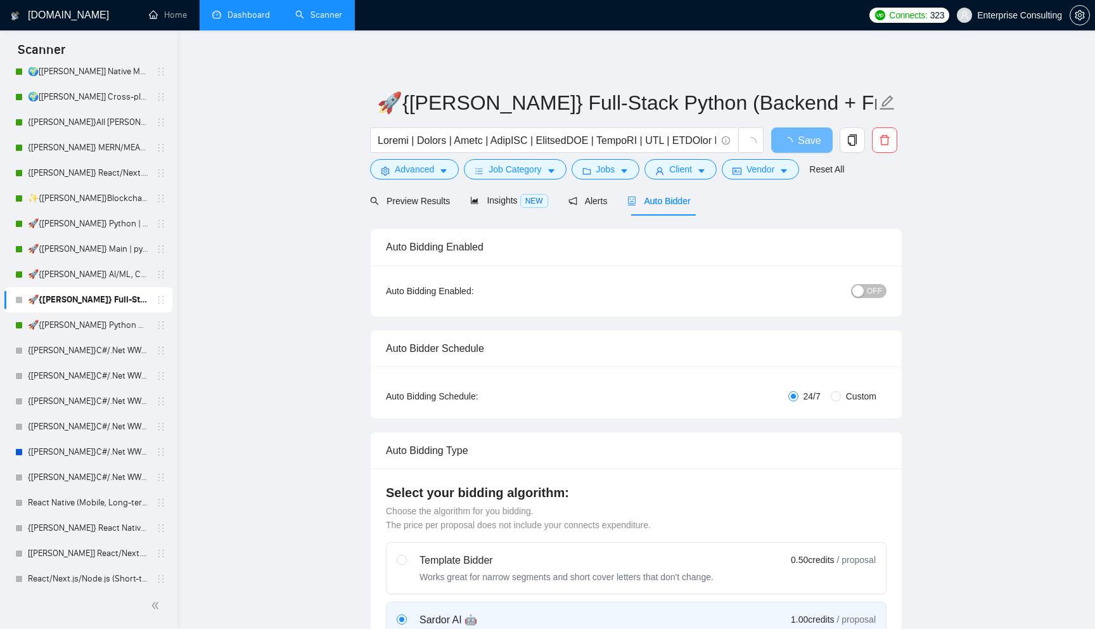
click at [859, 289] on div "button" at bounding box center [858, 290] width 11 height 11
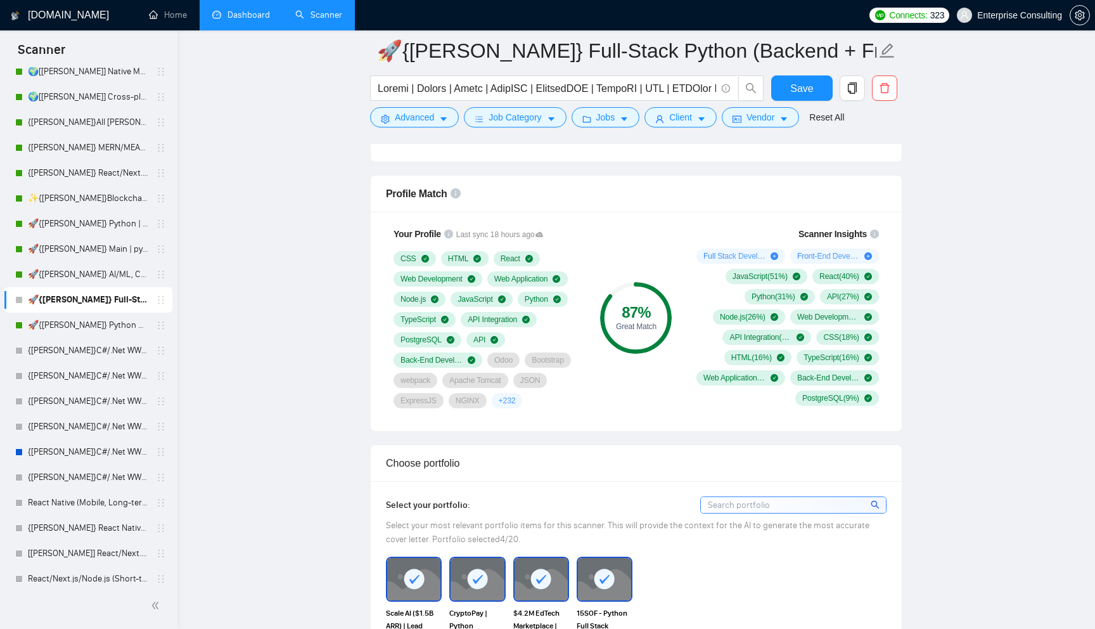
scroll to position [795, 0]
click at [806, 96] on button "Save" at bounding box center [801, 87] width 61 height 25
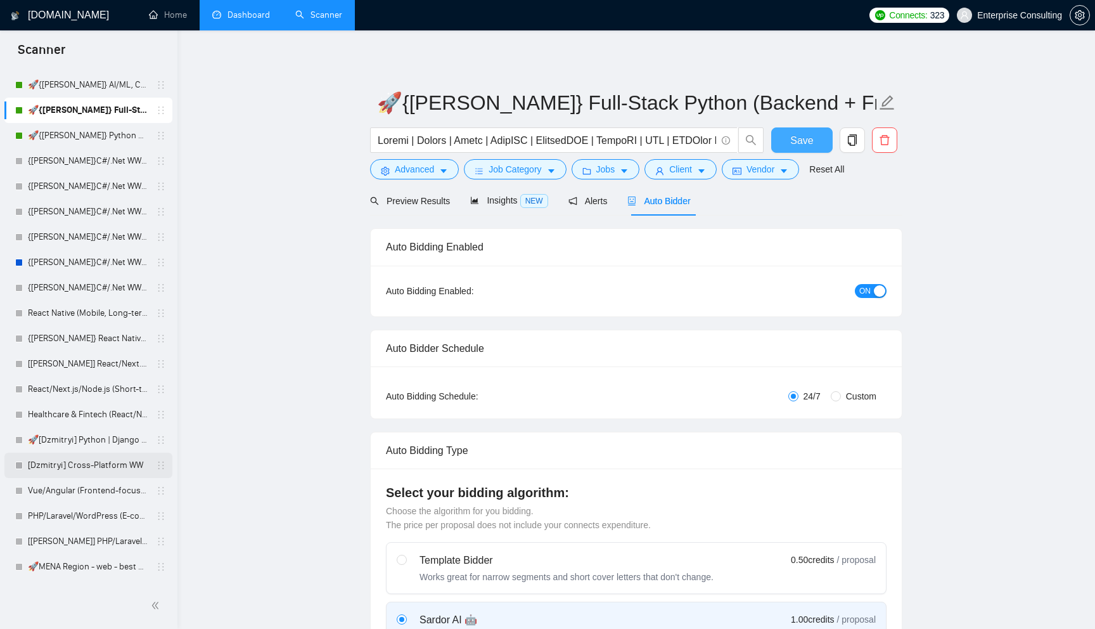
scroll to position [0, 0]
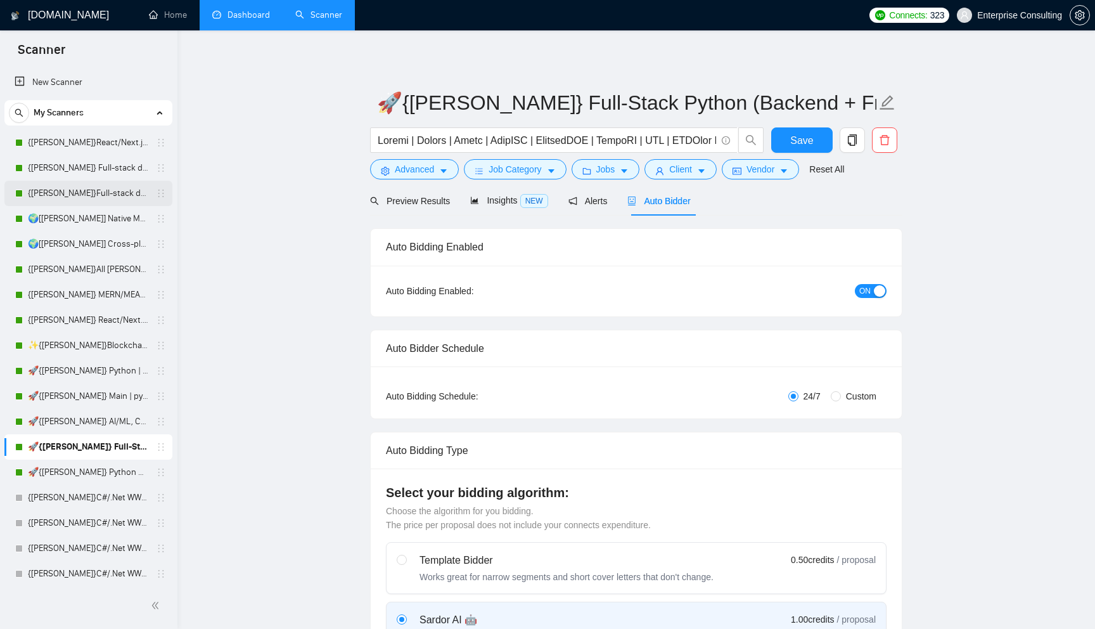
click at [97, 196] on link "{[PERSON_NAME]}Full-stack devs WW (<1 month) - pain point" at bounding box center [88, 193] width 120 height 25
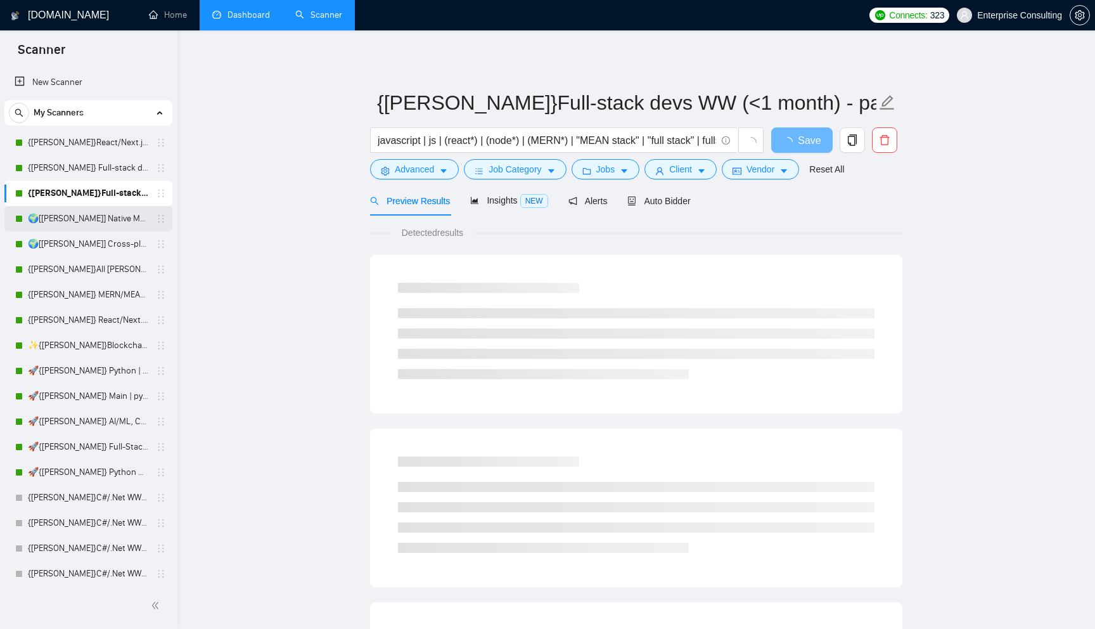
click at [90, 226] on link "🌍[[PERSON_NAME]] Native Mobile WW" at bounding box center [88, 218] width 120 height 25
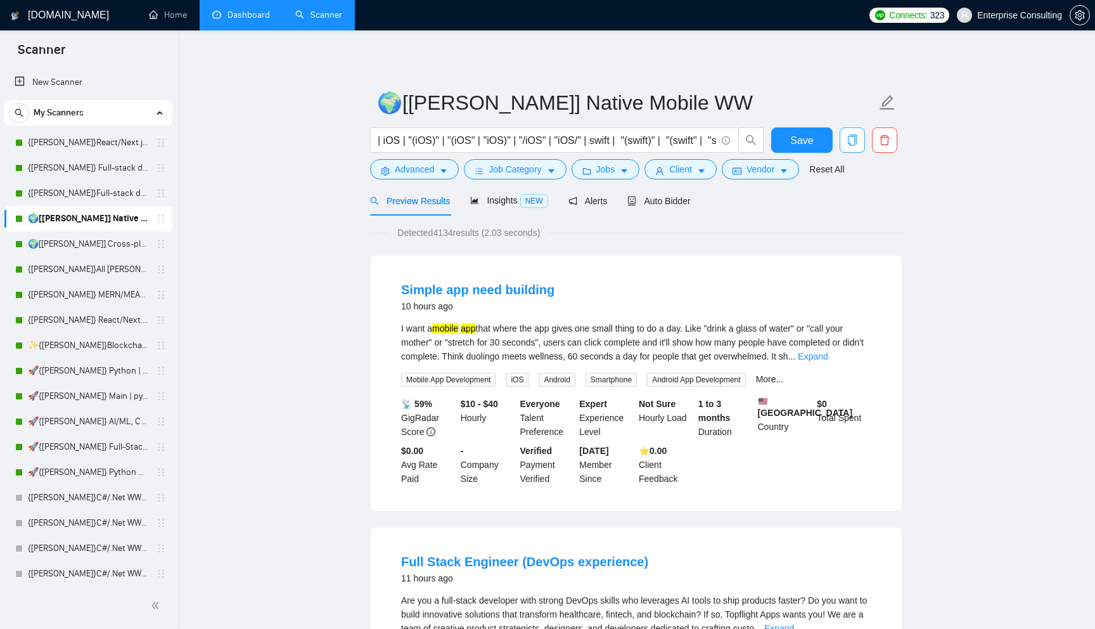
click at [853, 148] on button "button" at bounding box center [852, 139] width 25 height 25
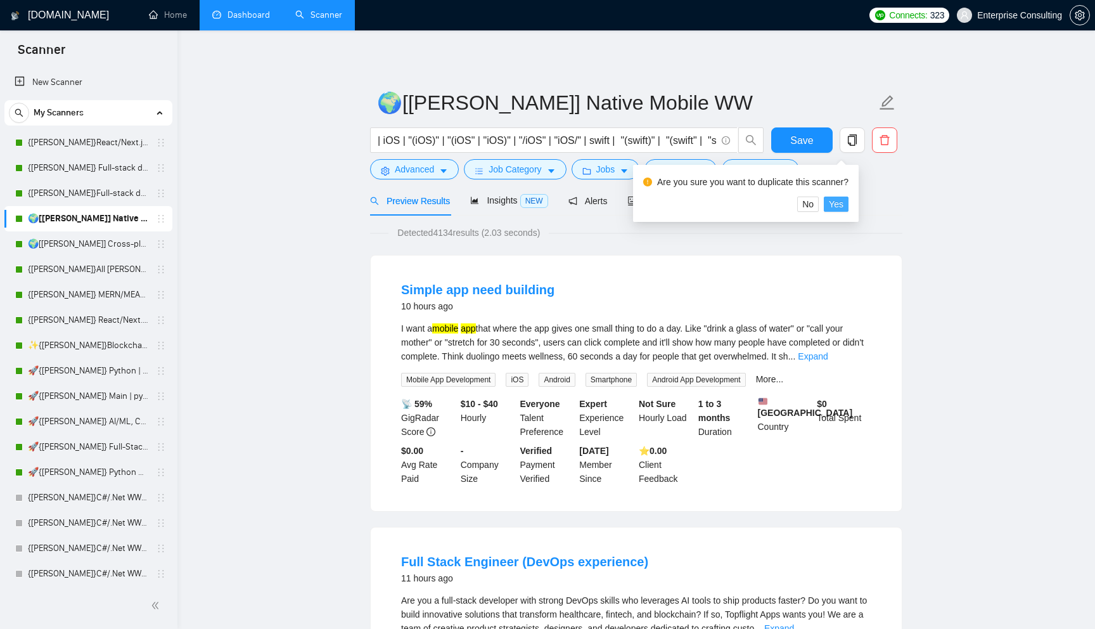
click at [844, 201] on span "Yes" at bounding box center [836, 204] width 15 height 14
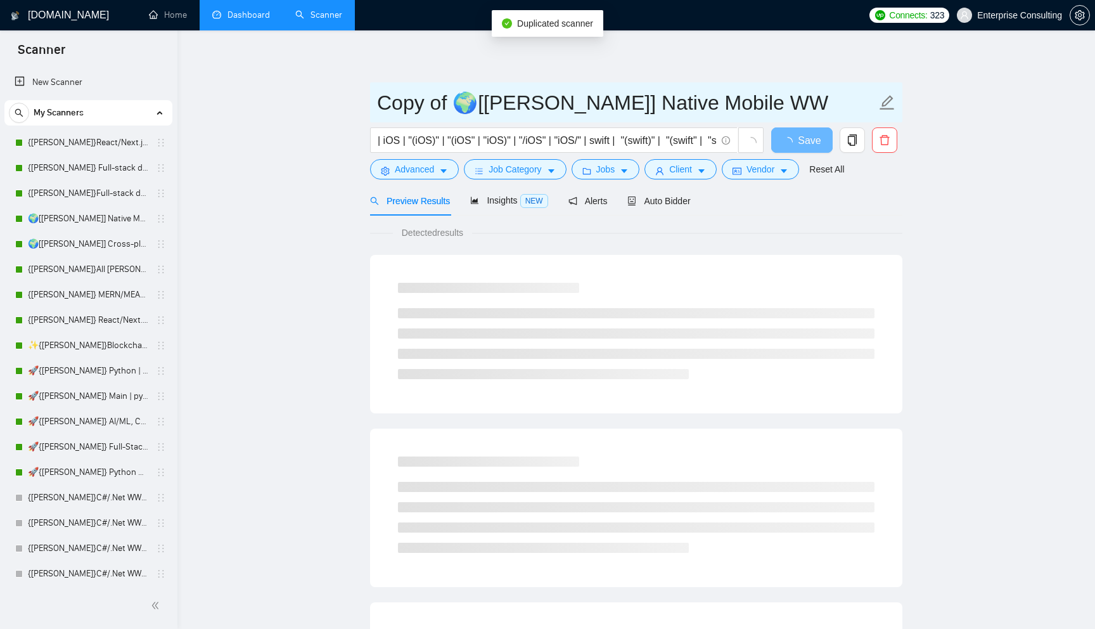
click at [488, 101] on input "Copy of 🌍[[PERSON_NAME]] Native Mobile WW" at bounding box center [626, 103] width 499 height 32
drag, startPoint x: 453, startPoint y: 103, endPoint x: 343, endPoint y: 103, distance: 110.3
click at [343, 103] on main "Copy of 🌍[[PERSON_NAME]] Native Mobile WW | iOS | "(iOS)" | "(iOS" | "iOS)" | "…" at bounding box center [636, 579] width 877 height 1057
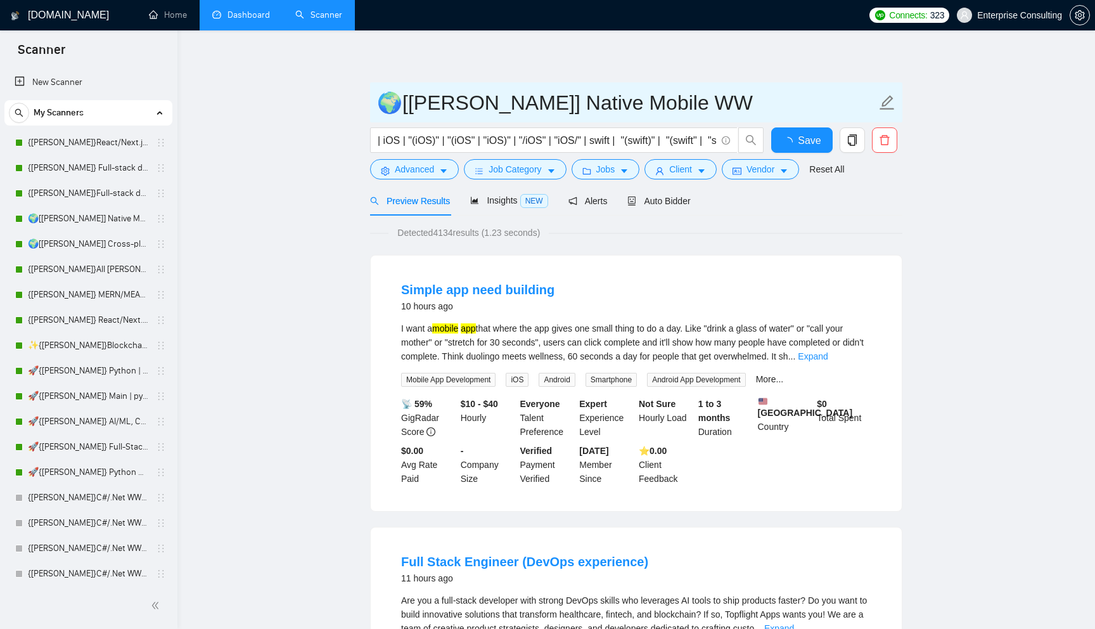
click at [460, 100] on input "🌍[[PERSON_NAME]] Native Mobile WW" at bounding box center [626, 103] width 499 height 32
click at [420, 100] on input "🌍[[PERSON_NAME]] Native Mobile WW" at bounding box center [626, 103] width 499 height 32
type input "🌍[[PERSON_NAME]] Native Mobile WW"
click at [668, 193] on div "Auto Bidder" at bounding box center [659, 201] width 63 height 30
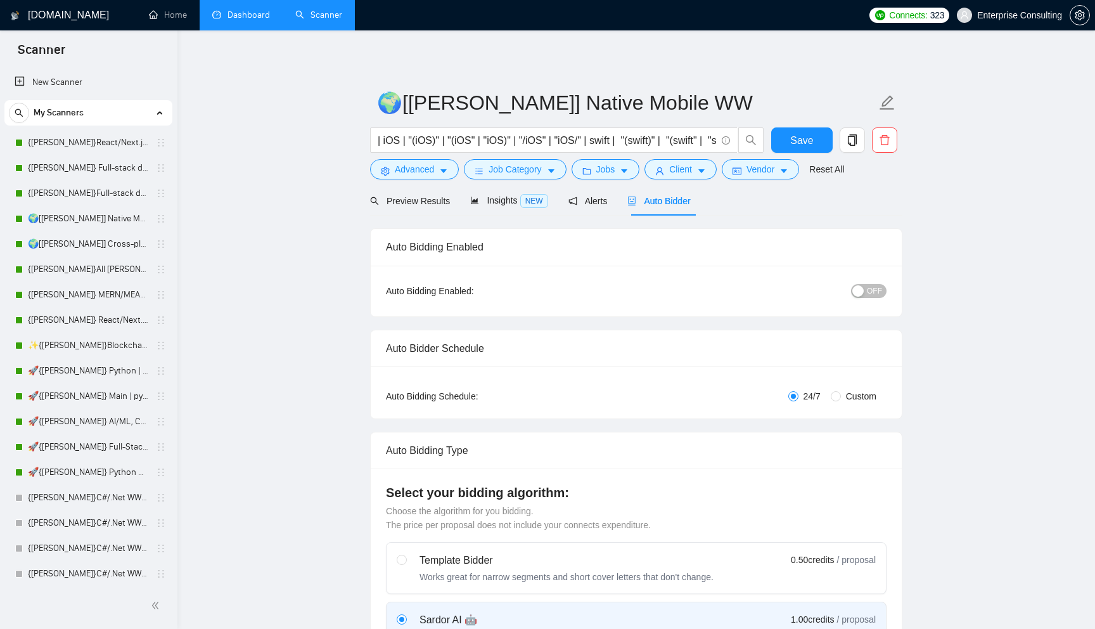
scroll to position [29, 0]
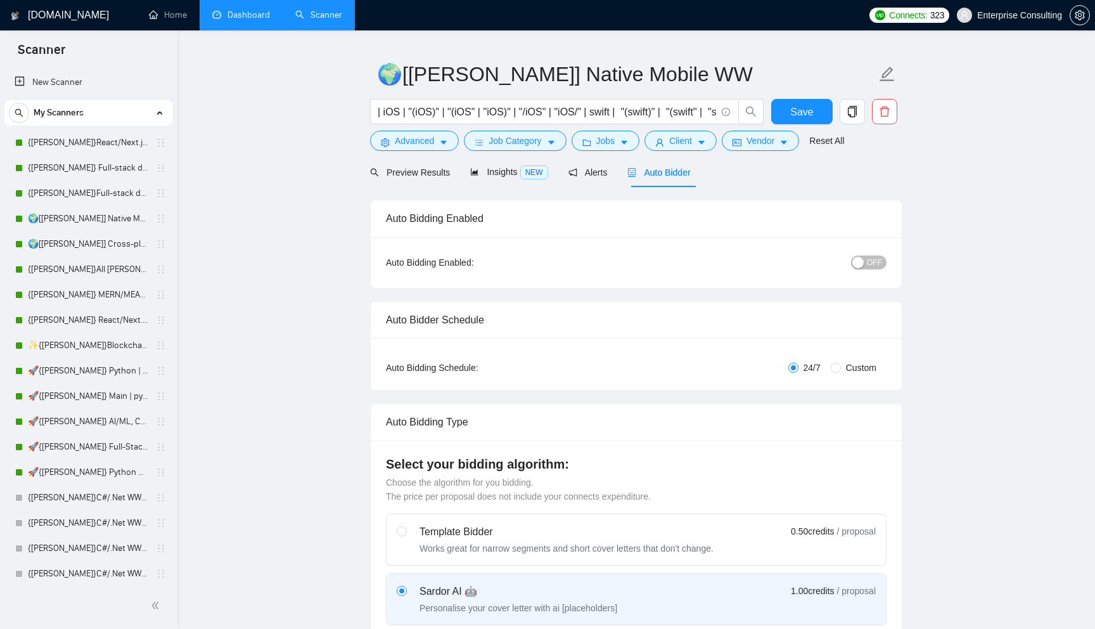
click at [877, 258] on span "OFF" at bounding box center [874, 262] width 15 height 14
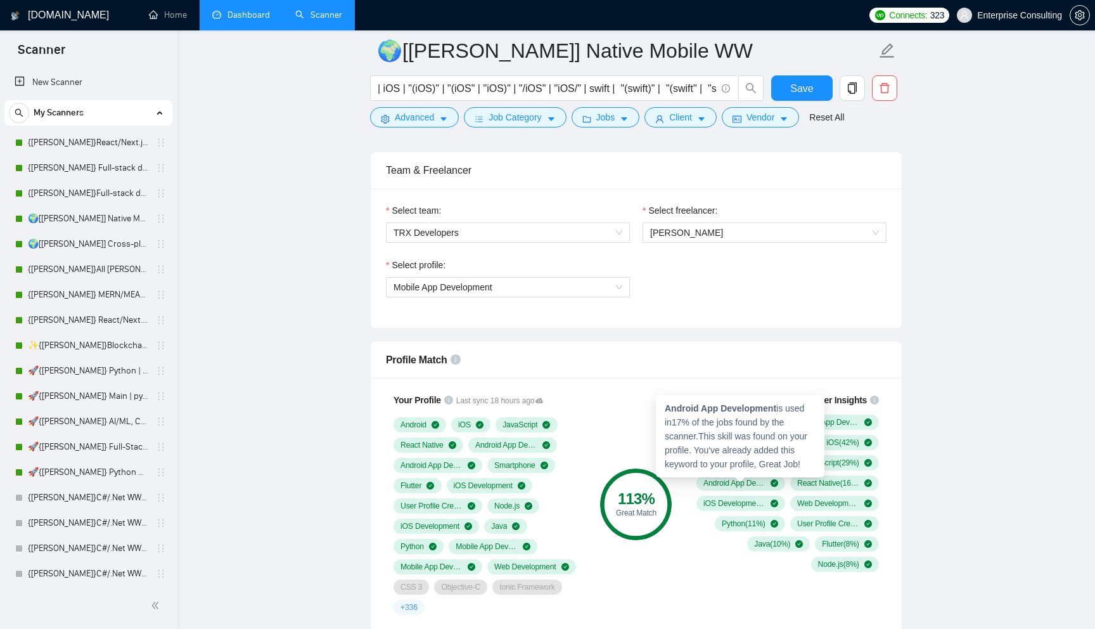
scroll to position [609, 0]
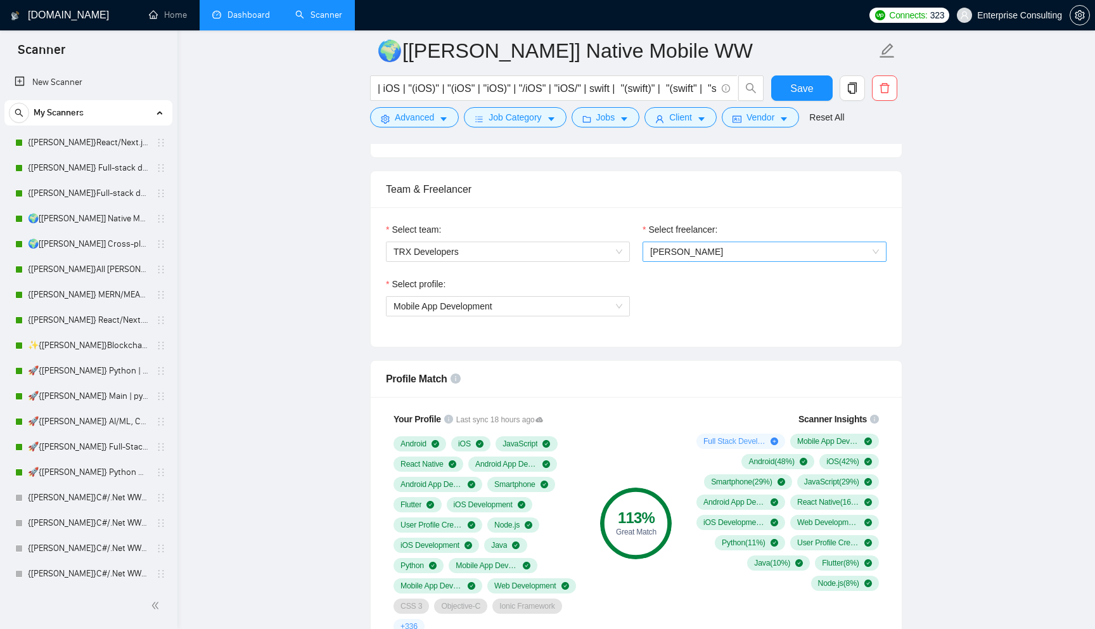
click at [718, 255] on span "[PERSON_NAME]" at bounding box center [686, 252] width 73 height 10
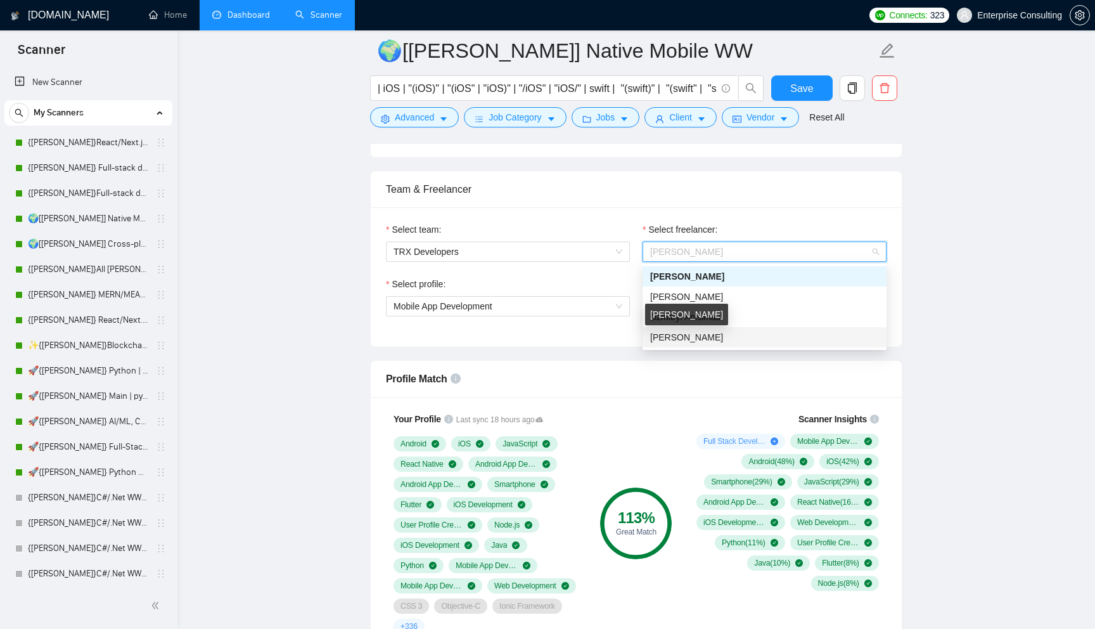
click at [700, 336] on span "[PERSON_NAME]" at bounding box center [686, 337] width 73 height 10
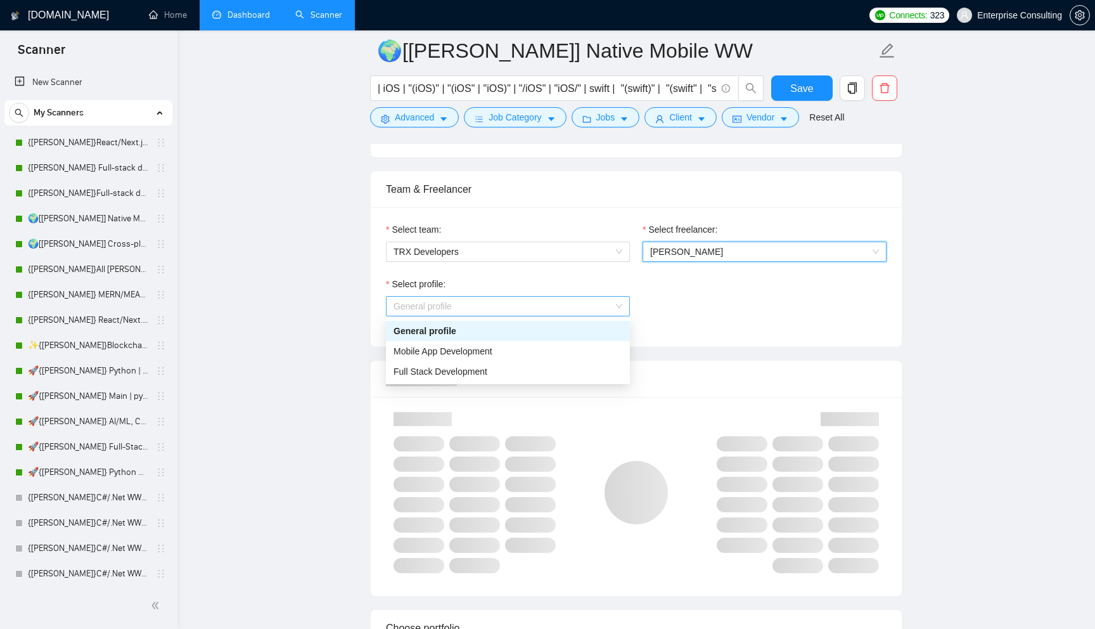
click at [568, 297] on span "General profile" at bounding box center [508, 306] width 229 height 19
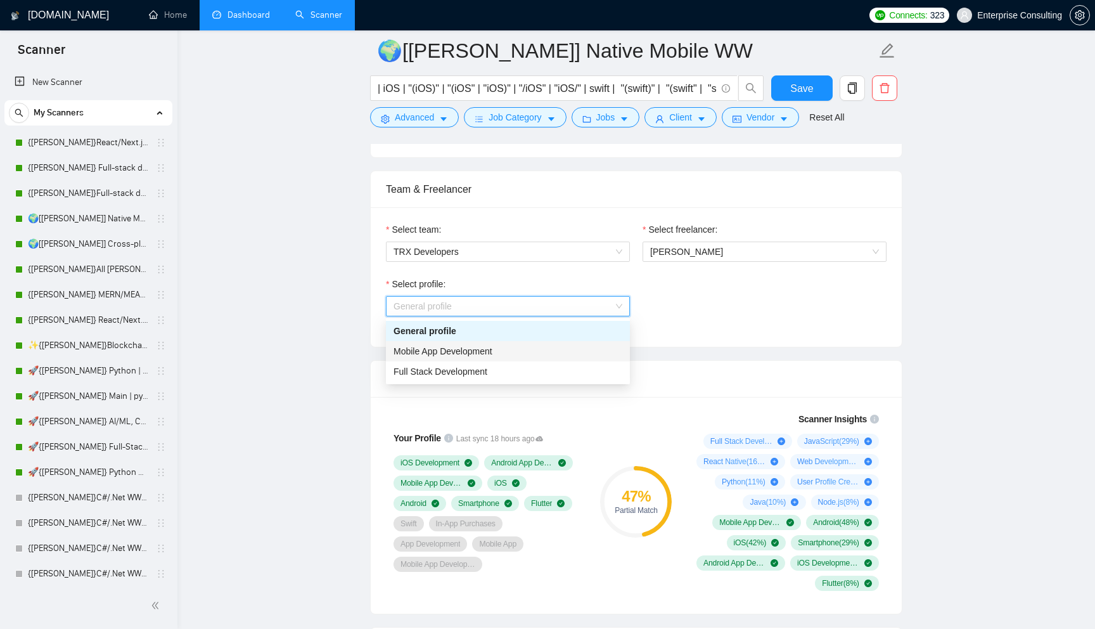
click at [520, 347] on div "Mobile App Development" at bounding box center [508, 351] width 229 height 14
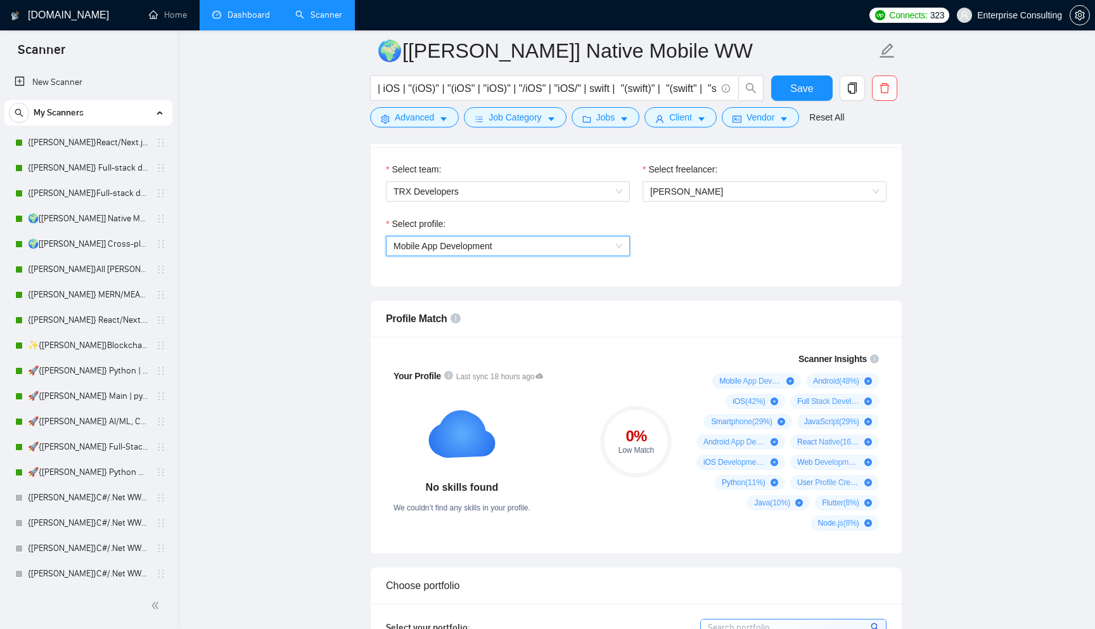
scroll to position [679, 0]
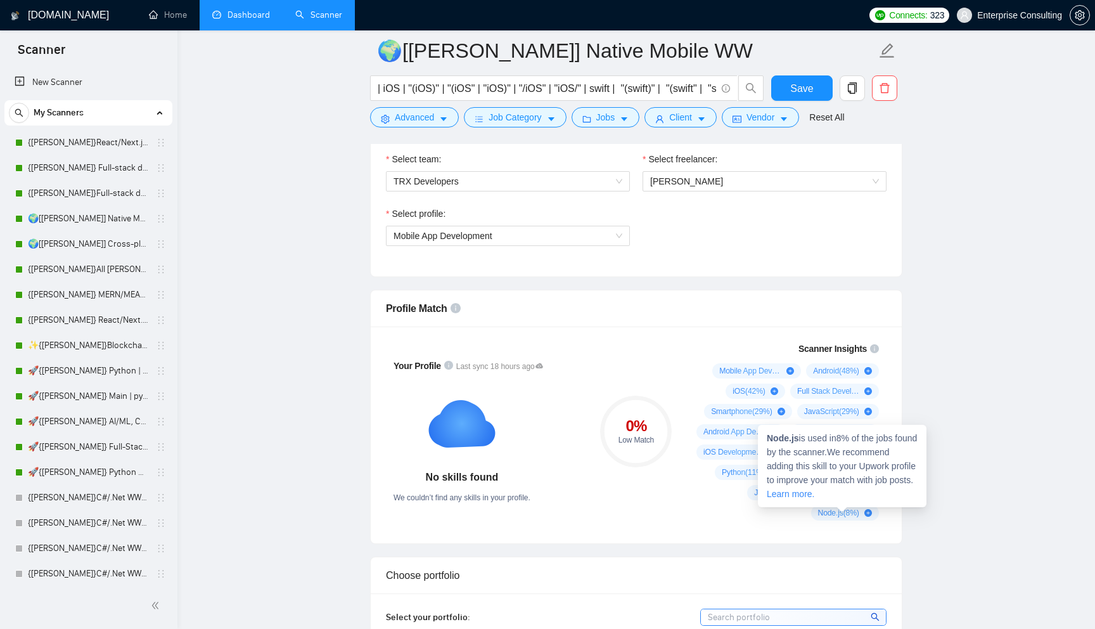
click at [827, 512] on span "Node.js ( 8 %)" at bounding box center [838, 513] width 41 height 10
drag, startPoint x: 800, startPoint y: 438, endPoint x: 754, endPoint y: 438, distance: 45.6
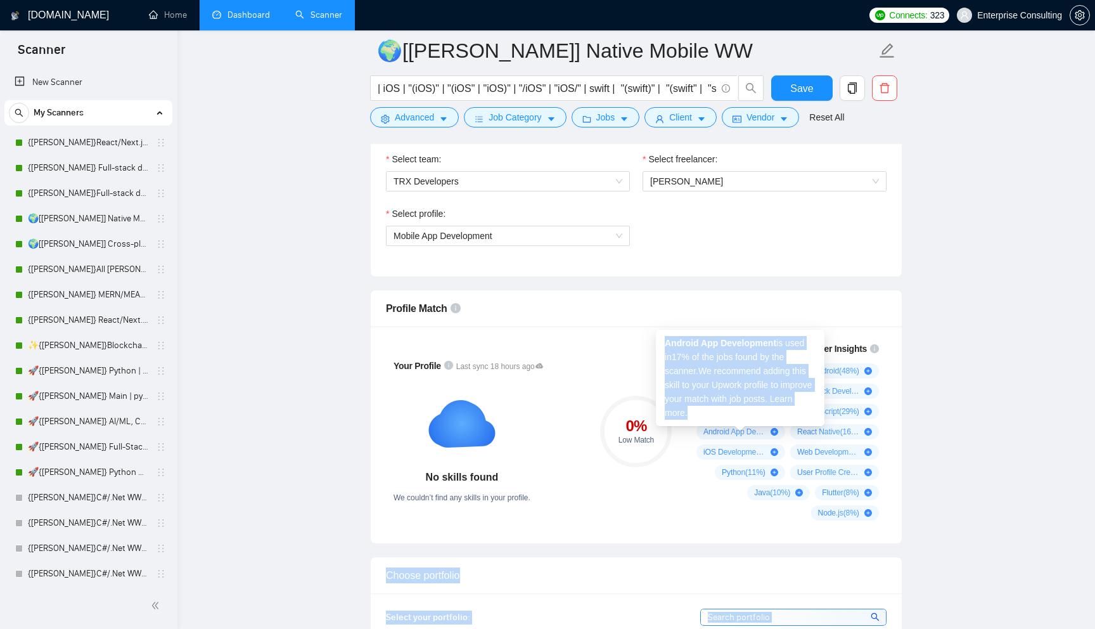
copy body "Choose portfolio Select your portfolio: Select your most relevant portfolio ite…"
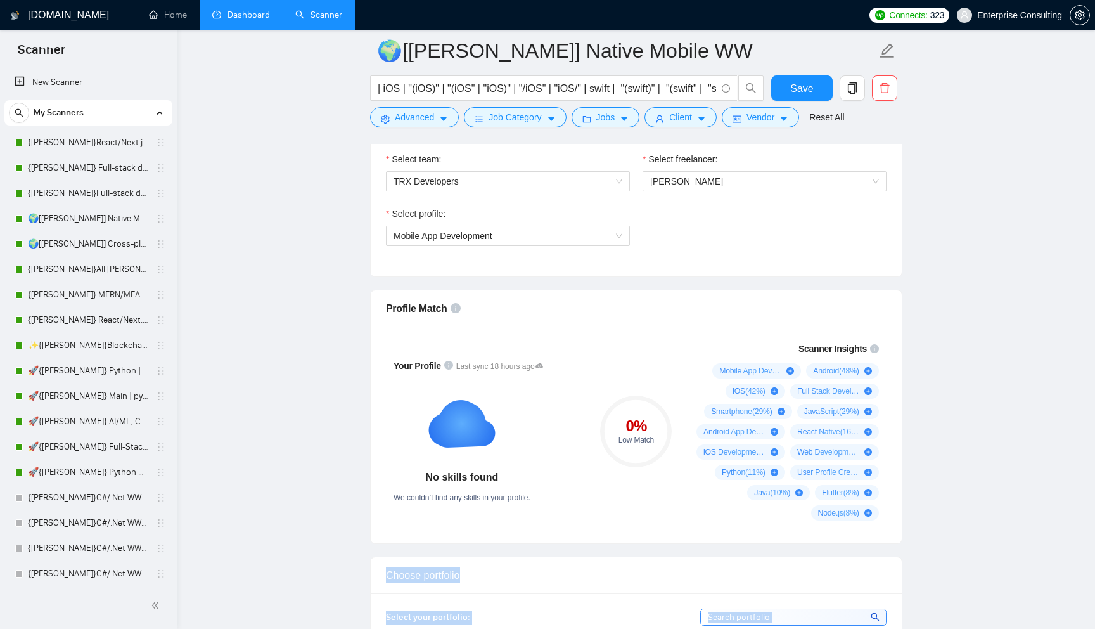
click at [797, 468] on span "User Profile Creation ( 10 %)" at bounding box center [828, 472] width 62 height 10
click at [701, 357] on div "Scanner Insights Mobile App Development ( 64 %) Android ( 48 %) iOS ( 42 %) Ful…" at bounding box center [785, 431] width 203 height 194
click at [532, 232] on span "Mobile App Development" at bounding box center [508, 235] width 229 height 19
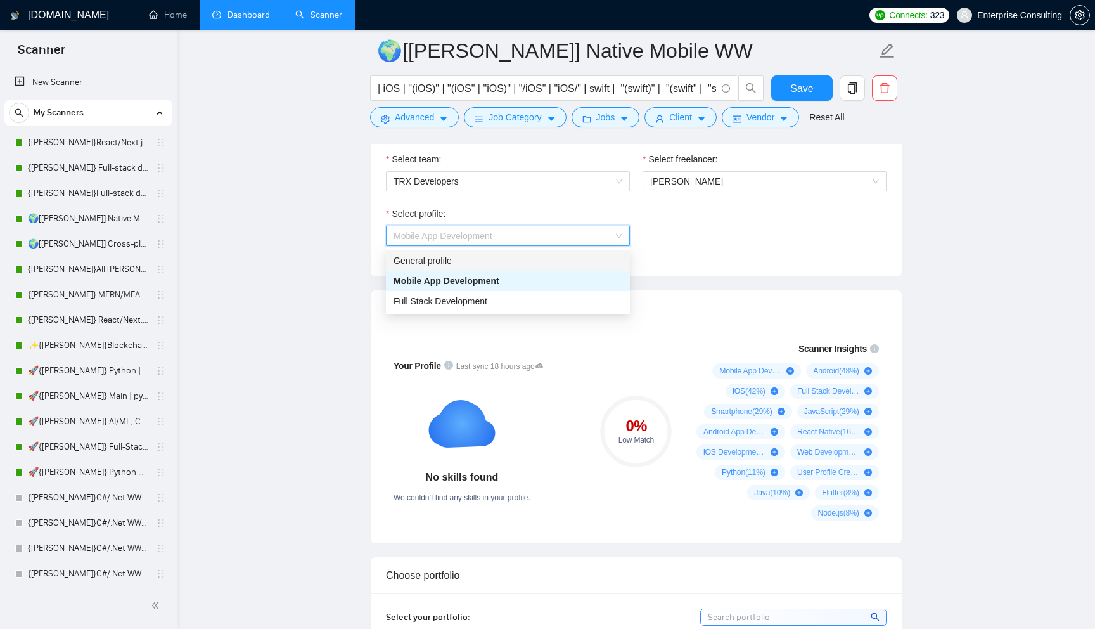
click at [512, 268] on div "General profile" at bounding box center [508, 260] width 244 height 20
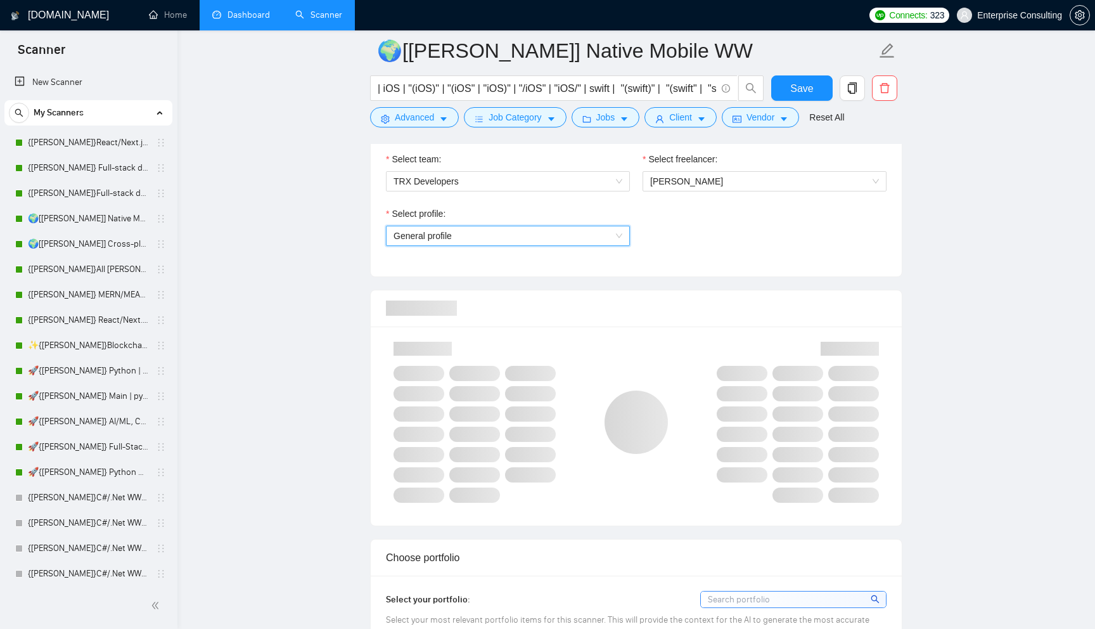
click at [527, 238] on span "General profile" at bounding box center [508, 235] width 229 height 19
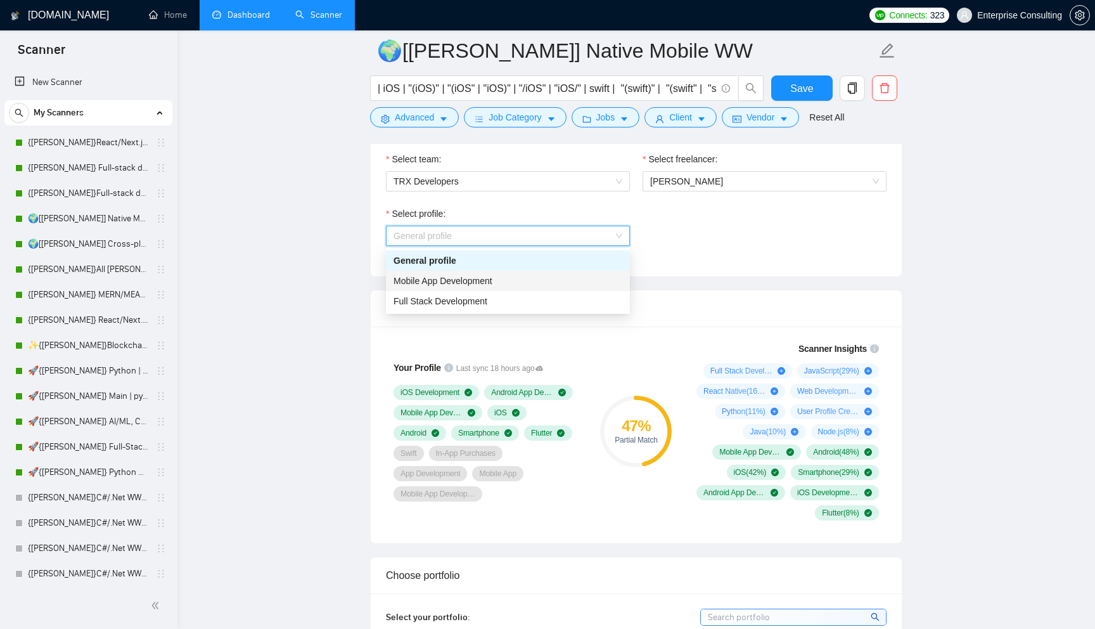
click at [519, 279] on div "Mobile App Development" at bounding box center [508, 281] width 229 height 14
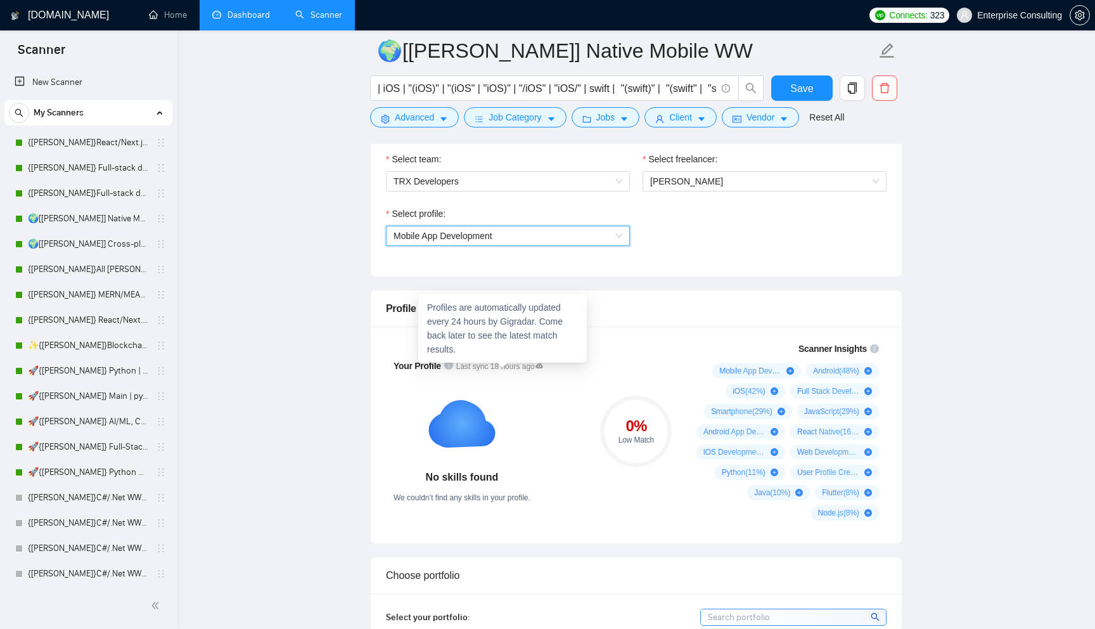
click at [543, 366] on icon at bounding box center [540, 365] width 8 height 5
click at [602, 227] on span "Mobile App Development" at bounding box center [508, 235] width 229 height 19
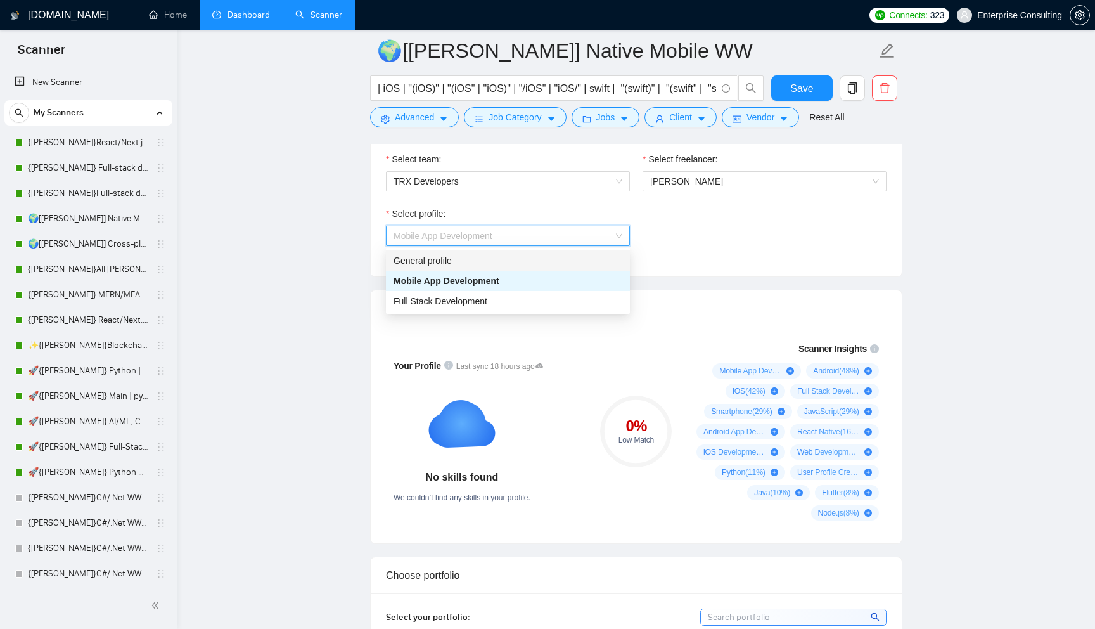
click at [570, 266] on div "General profile" at bounding box center [508, 261] width 229 height 14
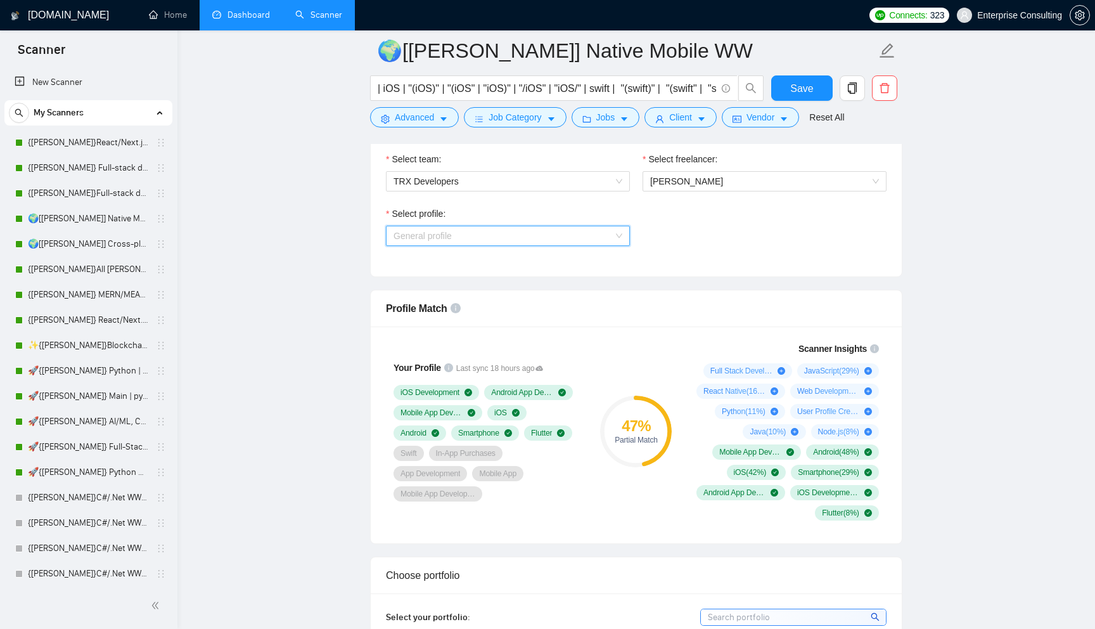
click at [525, 235] on span "General profile" at bounding box center [508, 235] width 229 height 19
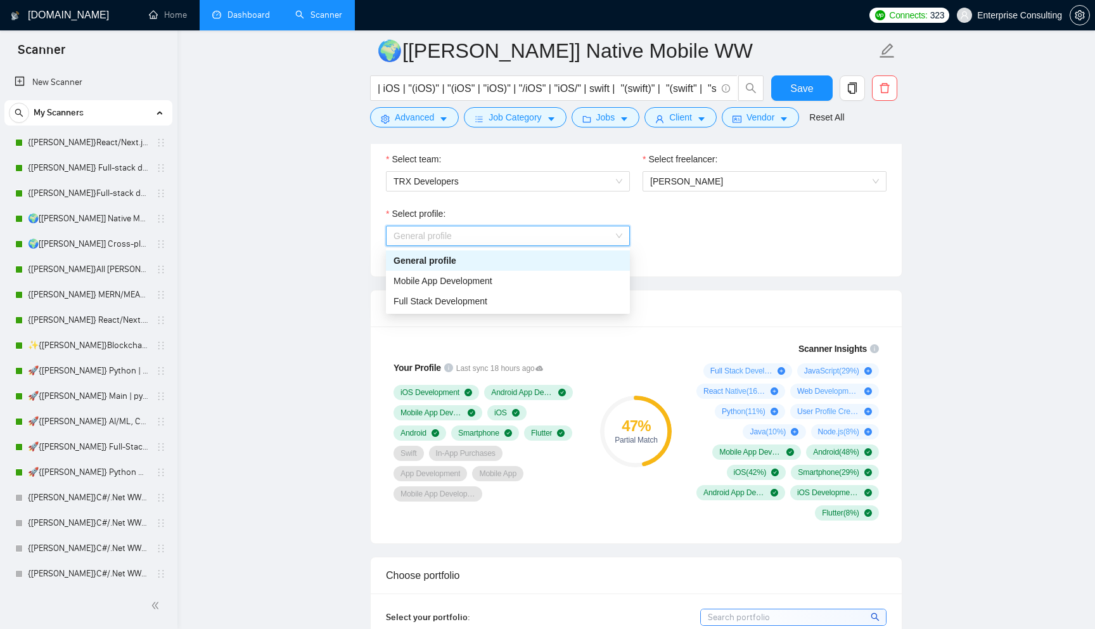
click at [553, 212] on div "Select profile:" at bounding box center [508, 216] width 244 height 19
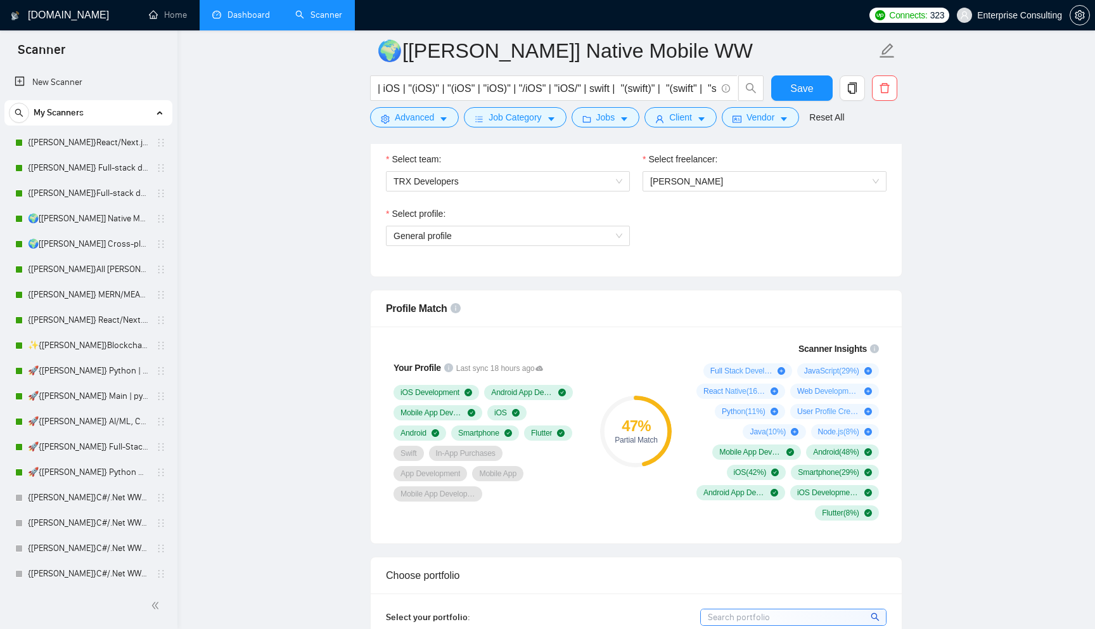
click at [554, 248] on div "Select profile: General profile" at bounding box center [508, 234] width 257 height 55
click at [563, 235] on span "General profile" at bounding box center [508, 235] width 229 height 19
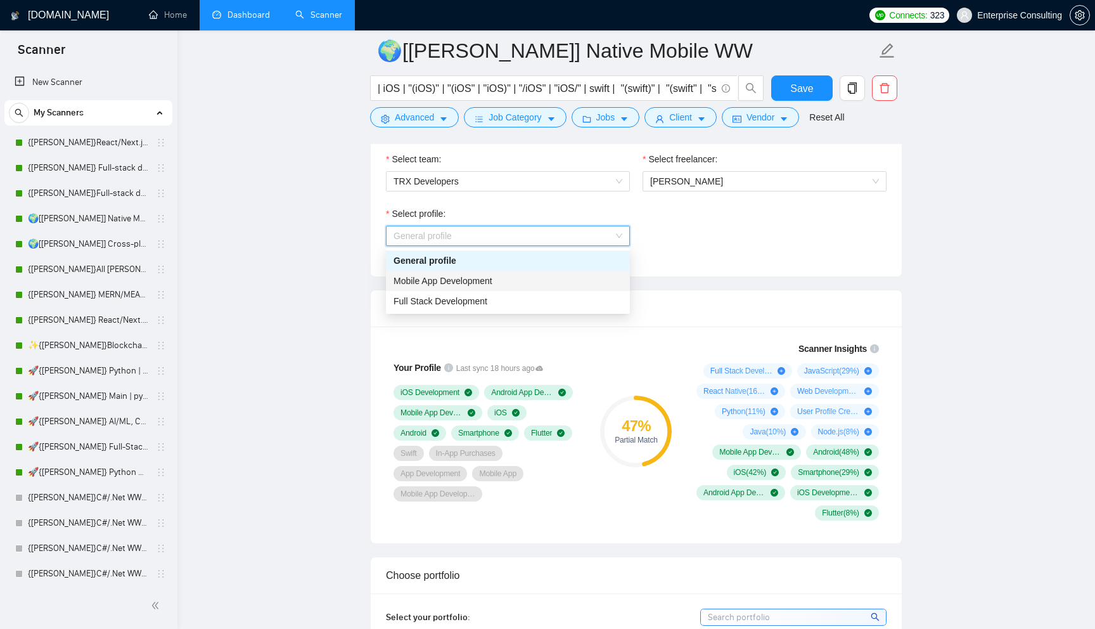
click at [541, 284] on div "Mobile App Development" at bounding box center [508, 281] width 229 height 14
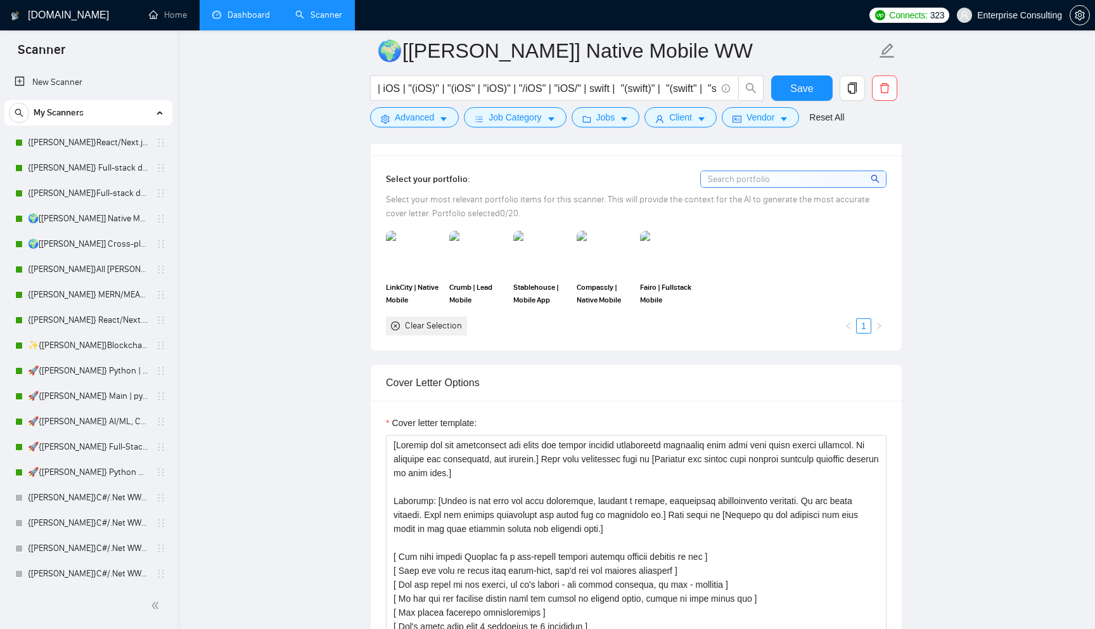
scroll to position [1050, 0]
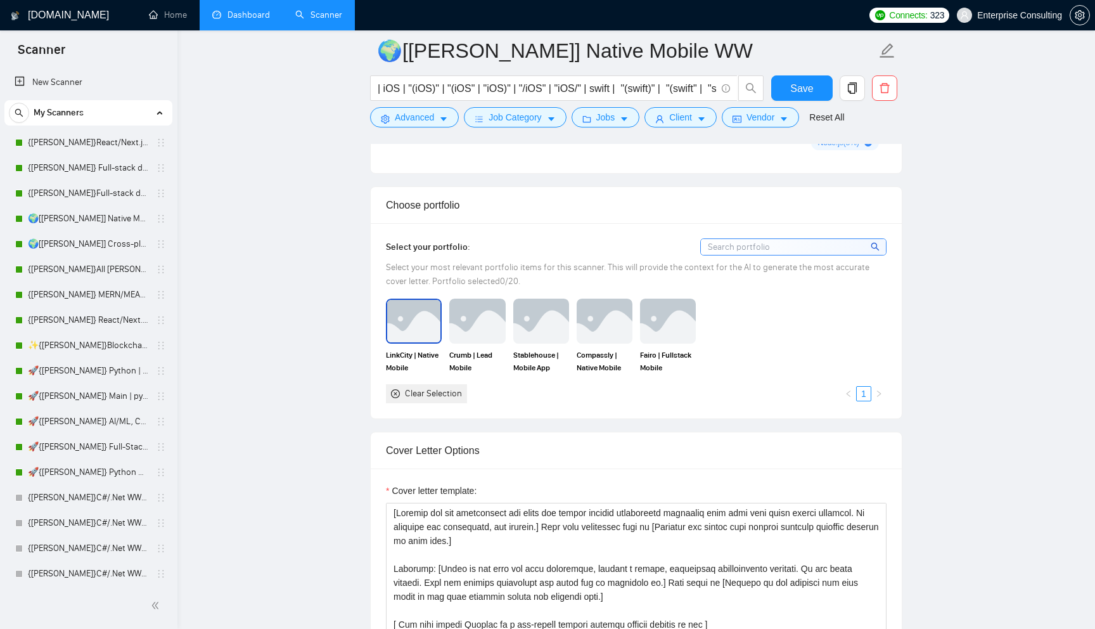
click at [434, 340] on img at bounding box center [413, 321] width 53 height 42
click at [471, 336] on img at bounding box center [477, 321] width 56 height 44
click at [527, 336] on img at bounding box center [541, 321] width 53 height 42
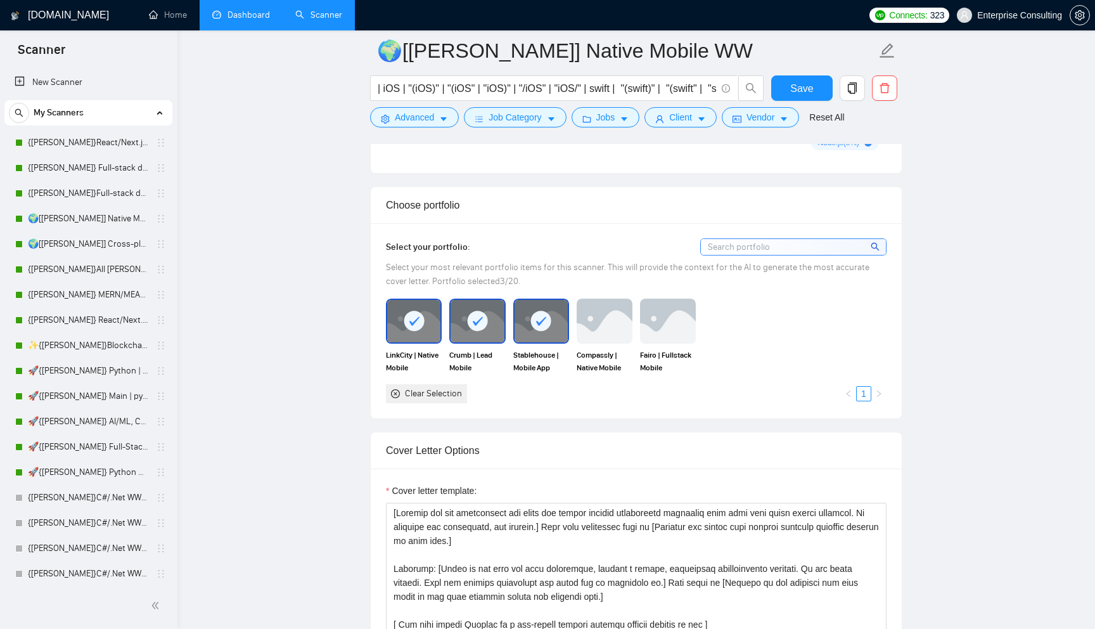
click at [571, 330] on div "Stablehouse | Mobile App Developer | 50K+ Users, $15M+ Trading" at bounding box center [541, 336] width 63 height 75
click at [656, 330] on img at bounding box center [667, 321] width 53 height 42
click at [600, 330] on img at bounding box center [604, 321] width 53 height 42
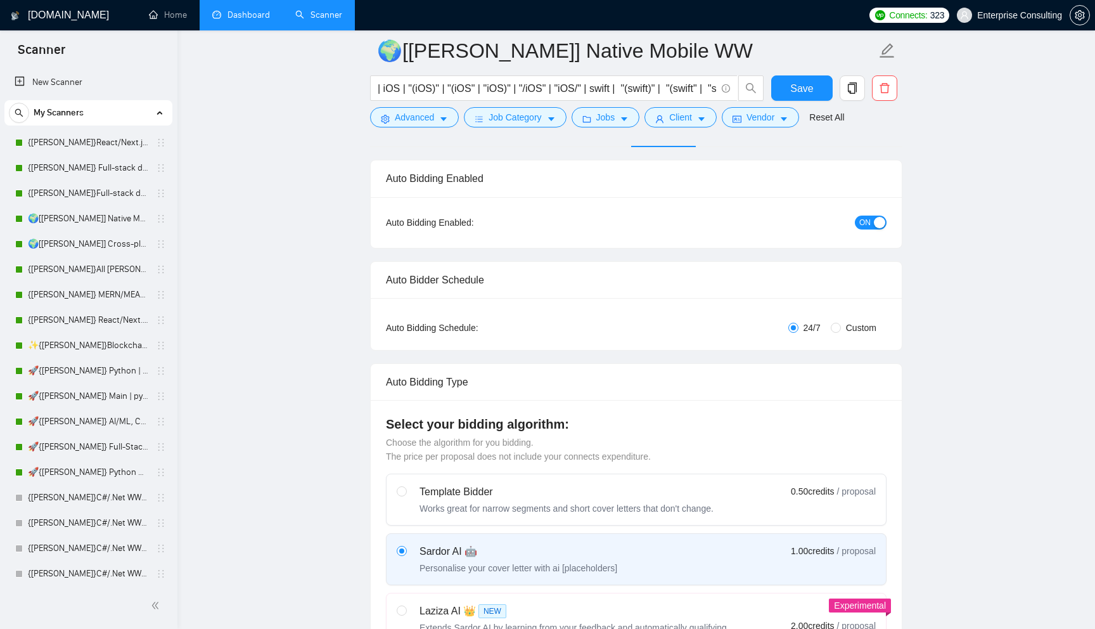
scroll to position [0, 0]
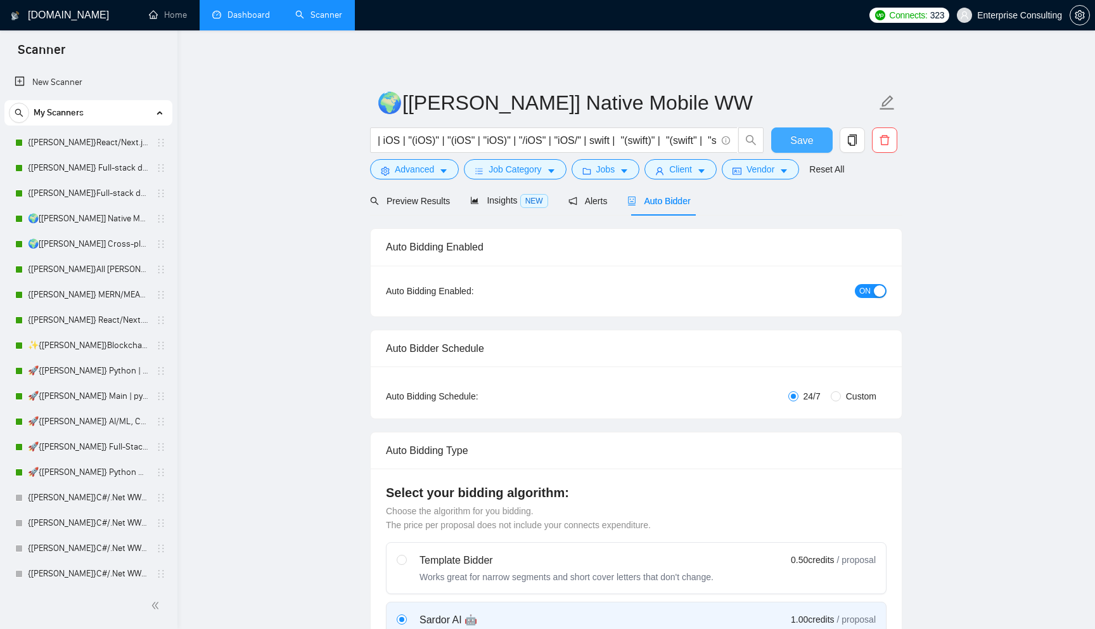
click at [808, 138] on span "Save" at bounding box center [801, 140] width 23 height 16
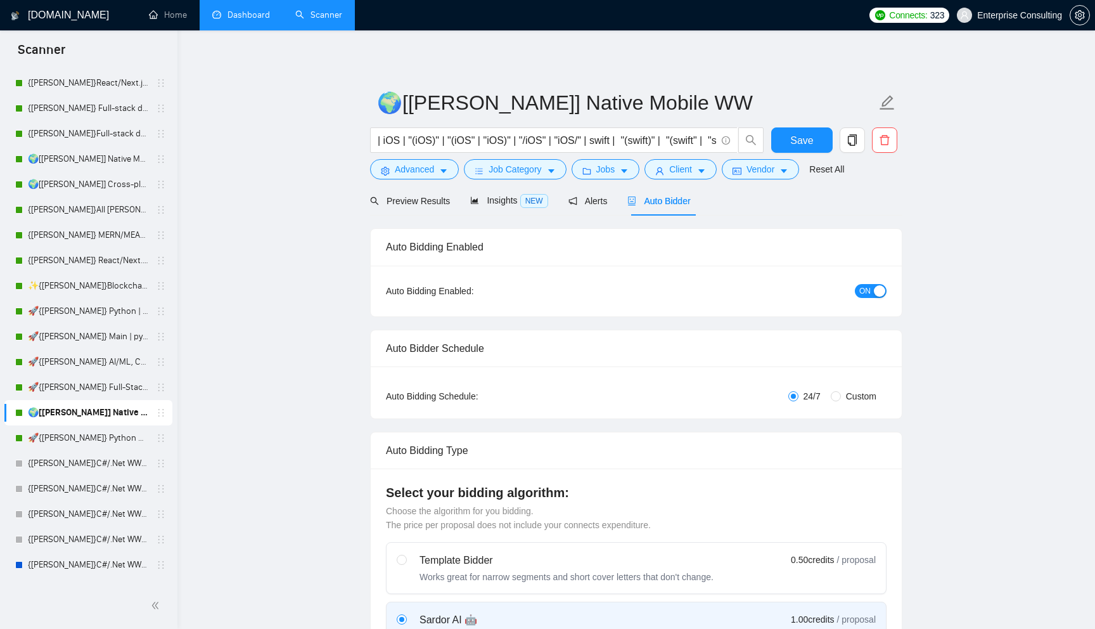
scroll to position [43, 0]
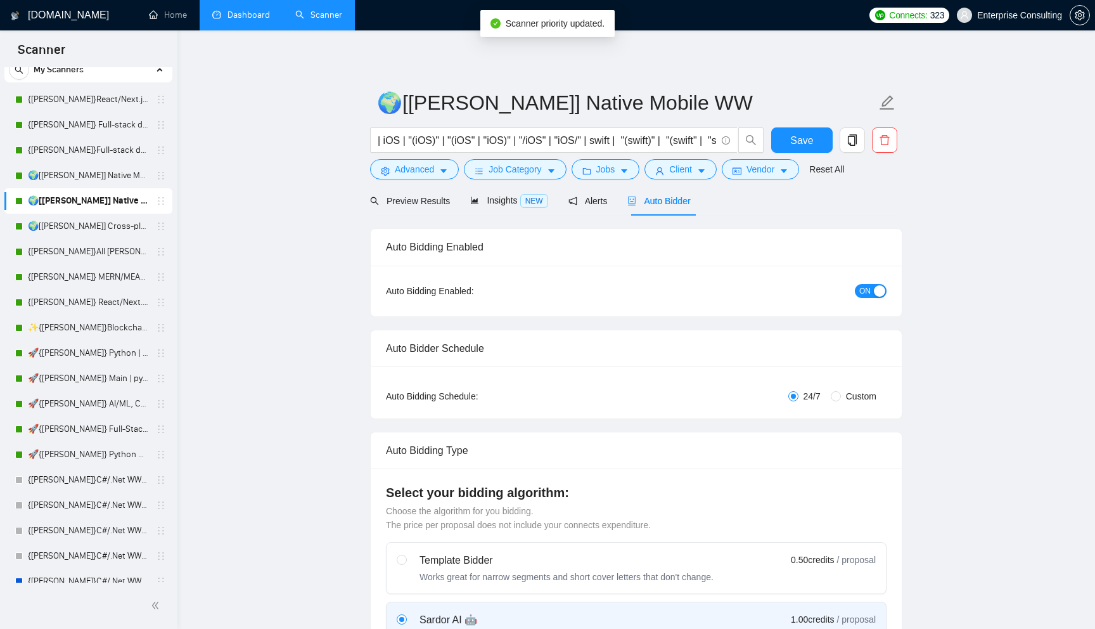
drag, startPoint x: 154, startPoint y: 426, endPoint x: 274, endPoint y: 297, distance: 175.8
